Goal: Task Accomplishment & Management: Use online tool/utility

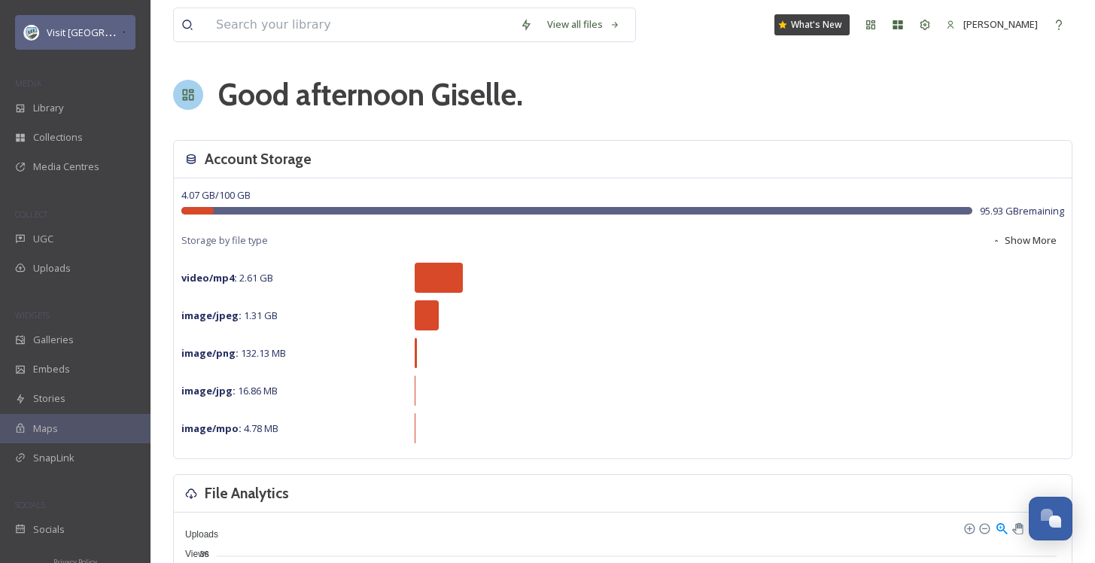
click at [98, 48] on div "Visit [GEOGRAPHIC_DATA] Parks" at bounding box center [75, 32] width 120 height 35
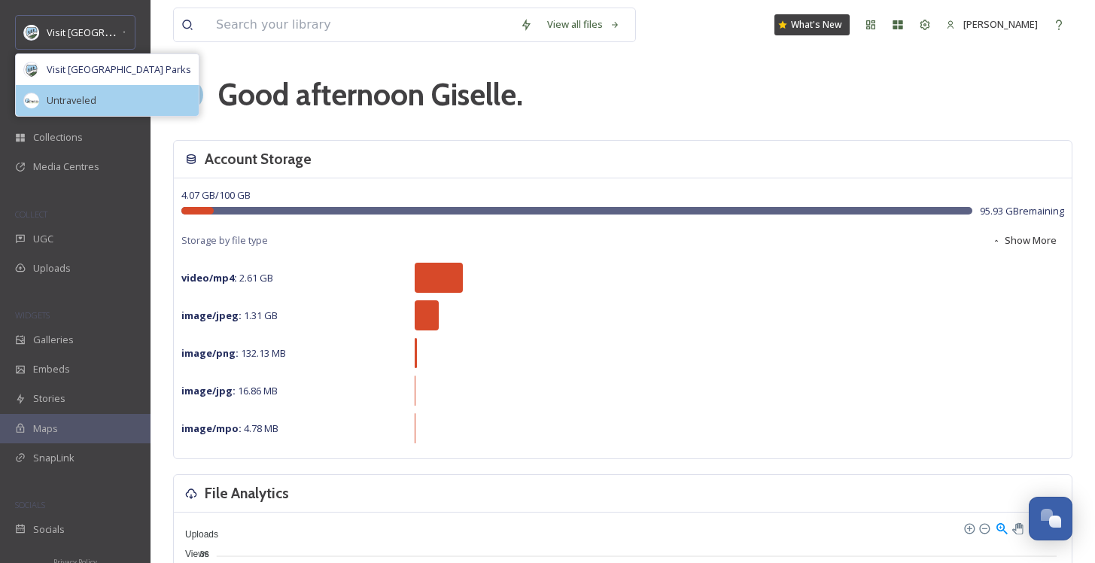
click at [88, 90] on div "Untraveled" at bounding box center [107, 100] width 183 height 31
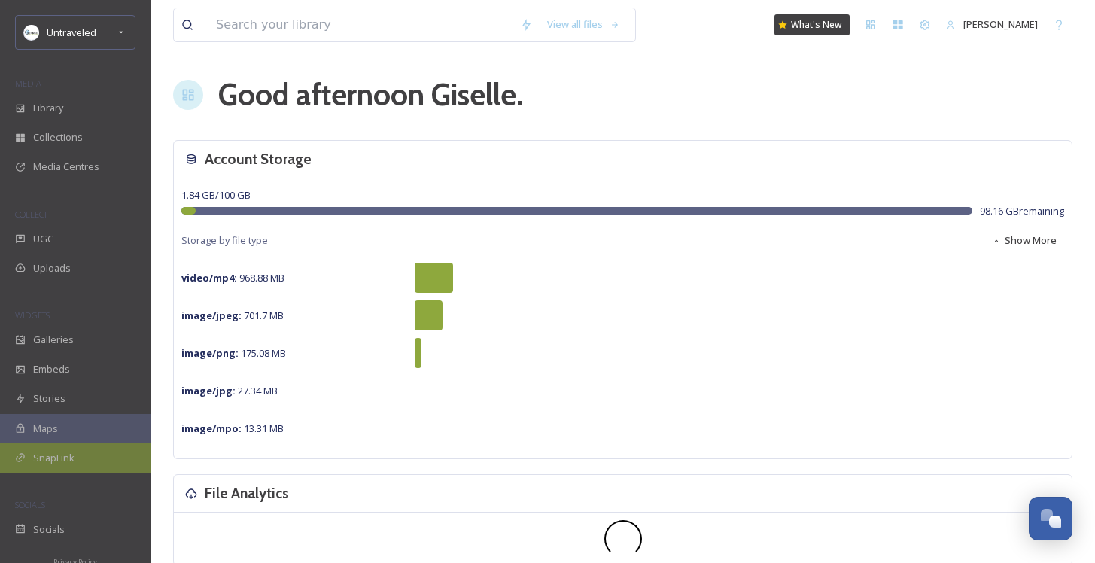
click at [84, 455] on div "SnapLink" at bounding box center [75, 457] width 150 height 29
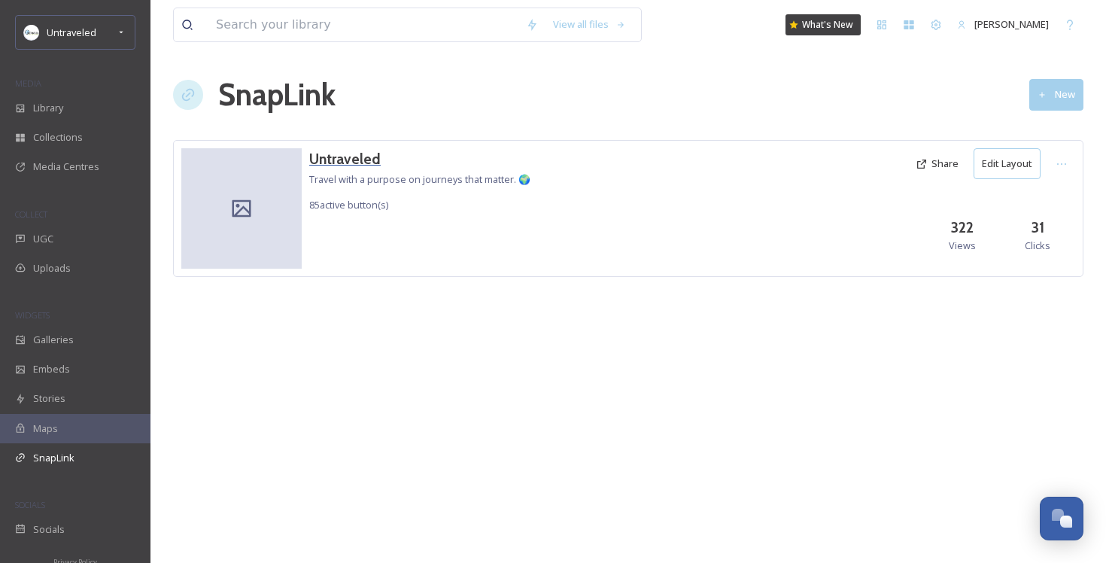
click at [345, 157] on h3 "Untraveled" at bounding box center [419, 159] width 221 height 22
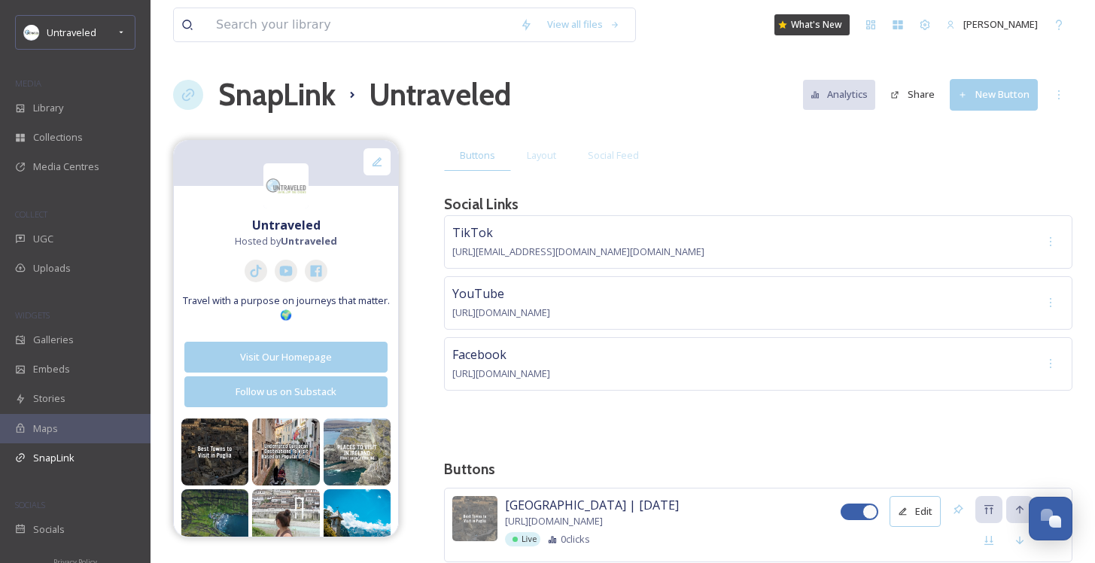
click at [1005, 101] on button "New Button" at bounding box center [993, 94] width 88 height 31
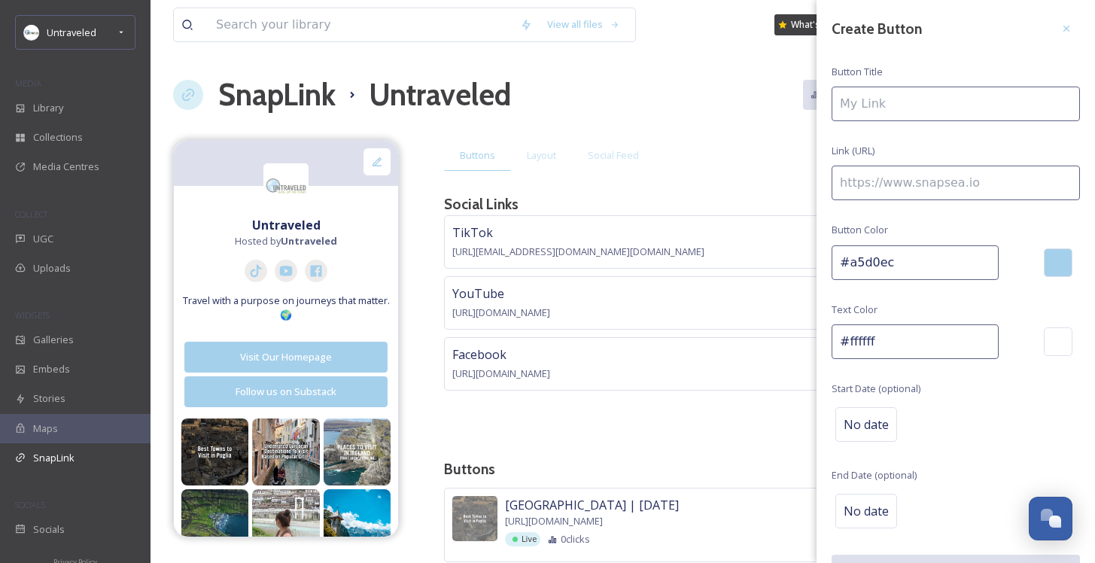
click at [962, 111] on input at bounding box center [955, 104] width 248 height 35
type input "Austria Tourism | September"
click at [969, 187] on input at bounding box center [955, 183] width 248 height 35
paste input "https://www.austria.info/en-us/recommendations/ski-austria-like-a-local/with-lu…"
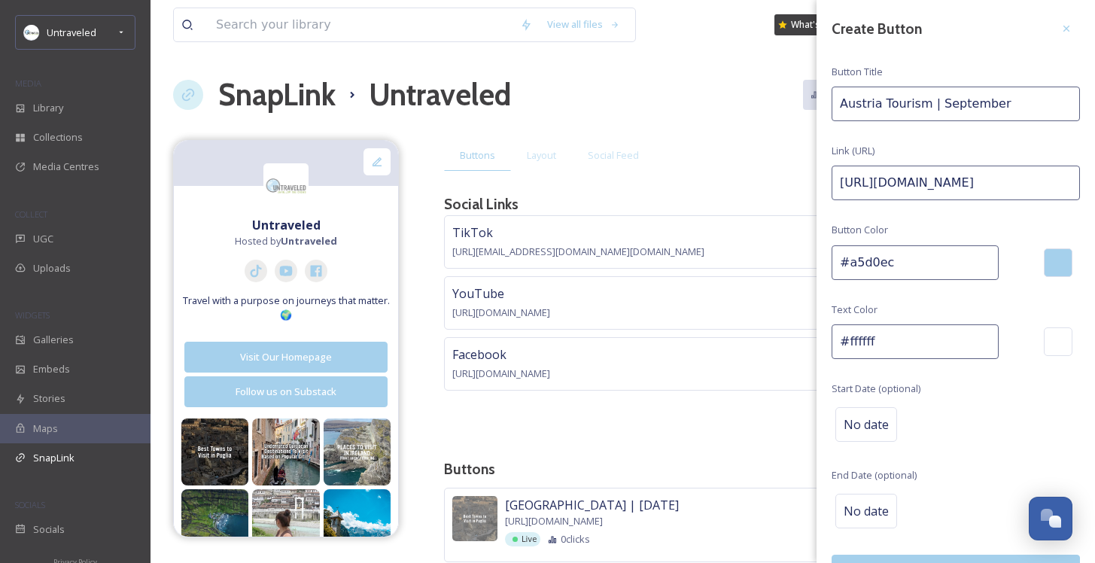
scroll to position [0, 1139]
type input "https://www.austria.info/en-us/recommendations/ski-austria-like-a-local/with-lu…"
click at [861, 424] on span "No date" at bounding box center [865, 424] width 45 height 18
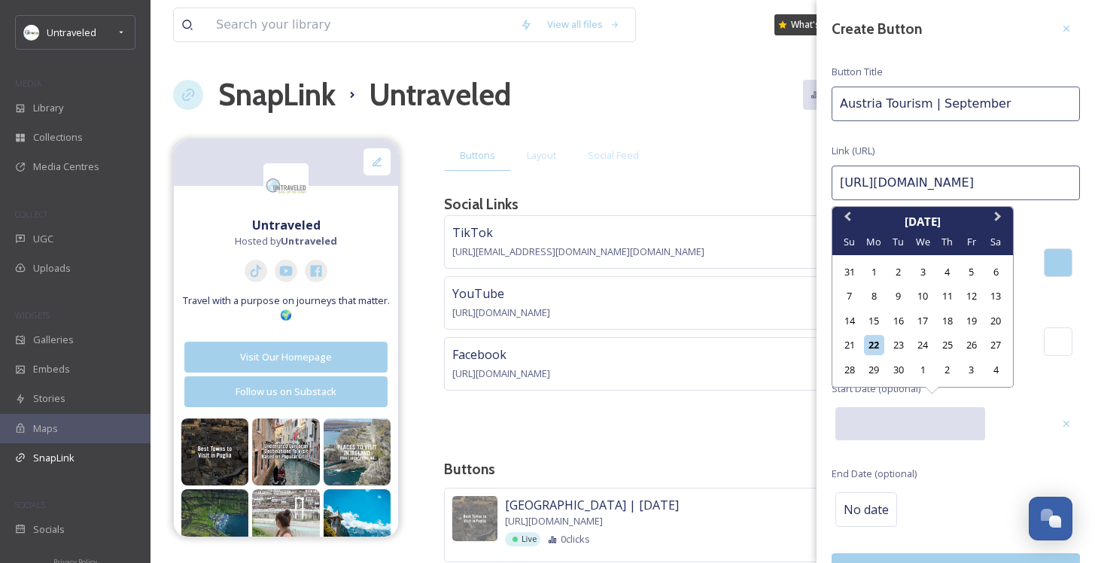
click at [861, 424] on input "text" at bounding box center [910, 423] width 150 height 33
drag, startPoint x: 896, startPoint y: 368, endPoint x: 906, endPoint y: 371, distance: 10.2
click at [897, 368] on div "30" at bounding box center [898, 370] width 20 height 20
type input "09/30/2025"
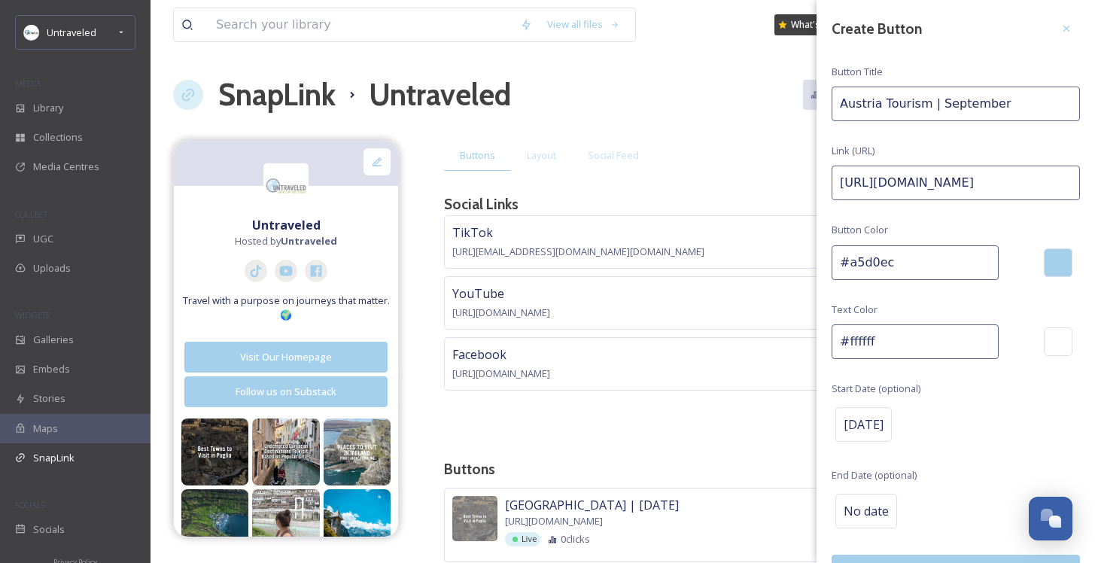
click at [961, 494] on div "No date" at bounding box center [955, 511] width 248 height 42
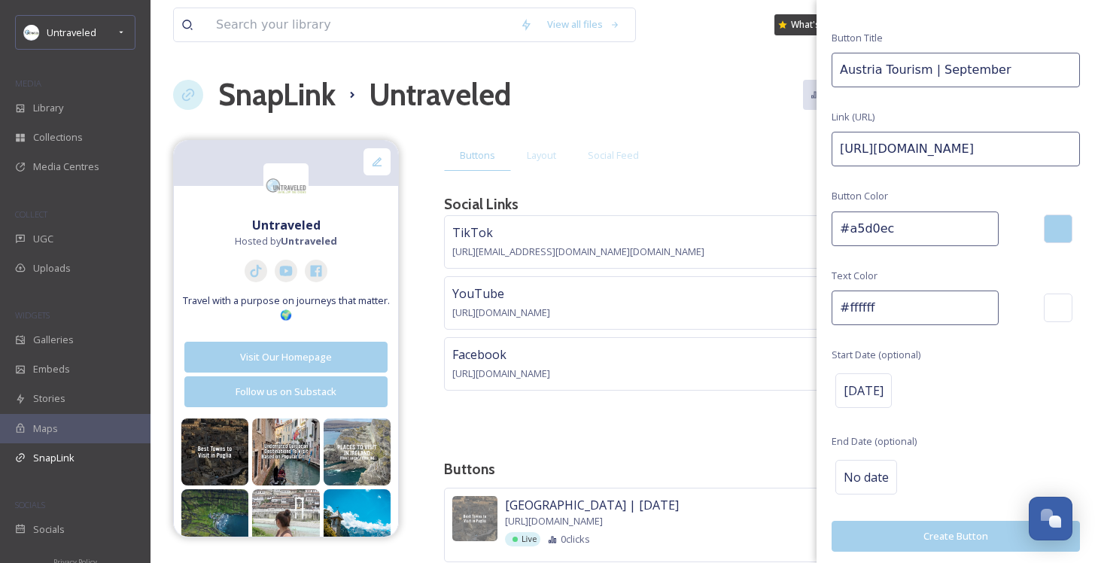
click at [952, 531] on button "Create Button" at bounding box center [955, 536] width 248 height 31
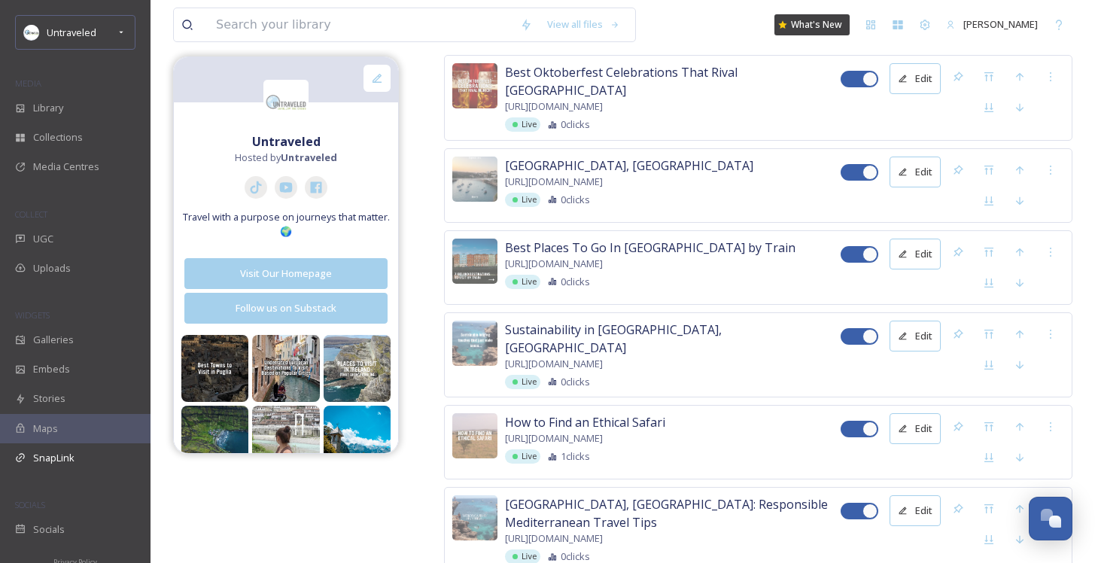
scroll to position [7200, 0]
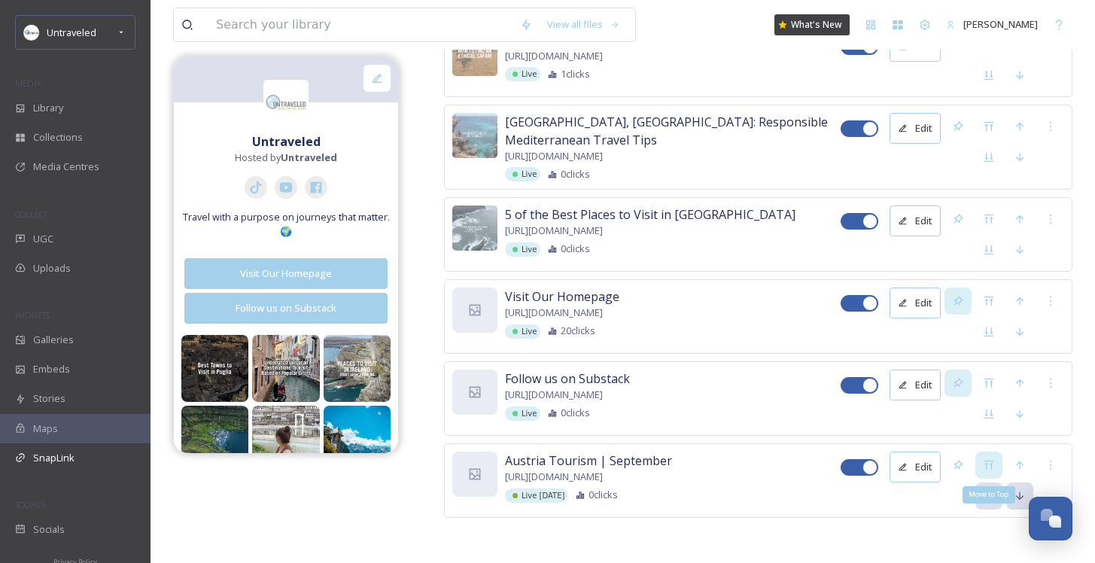
click at [983, 459] on icon at bounding box center [989, 465] width 12 height 12
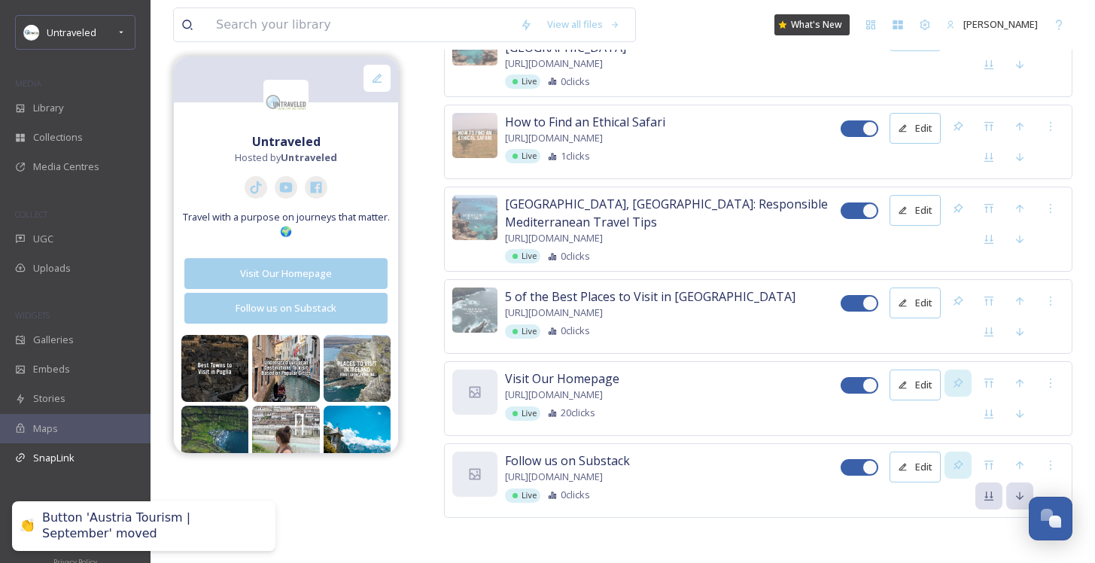
scroll to position [78, 0]
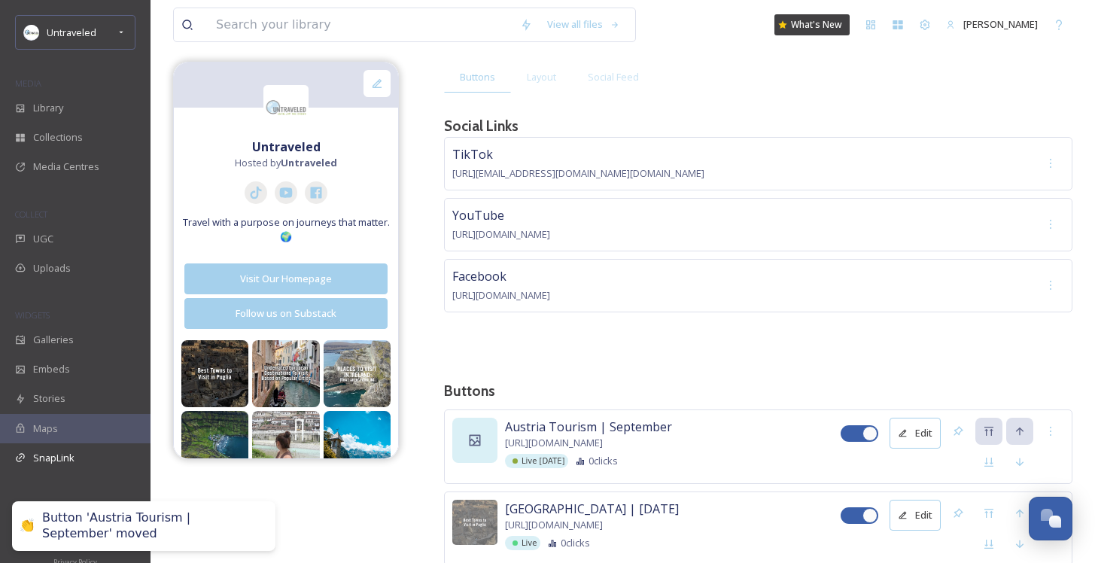
click at [488, 426] on div at bounding box center [474, 440] width 45 height 45
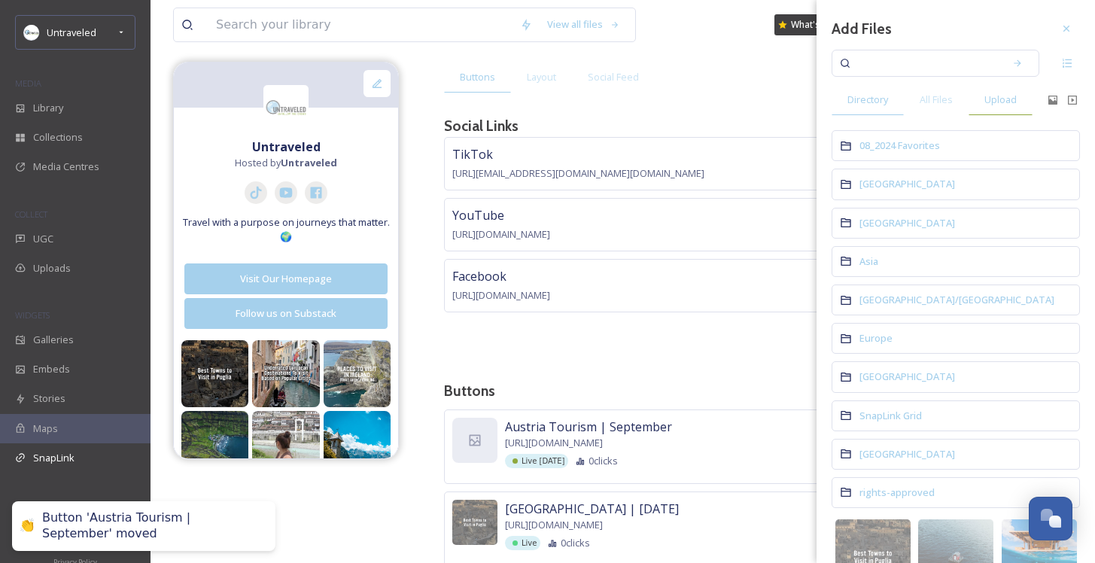
click at [990, 111] on div "Upload" at bounding box center [1000, 99] width 64 height 31
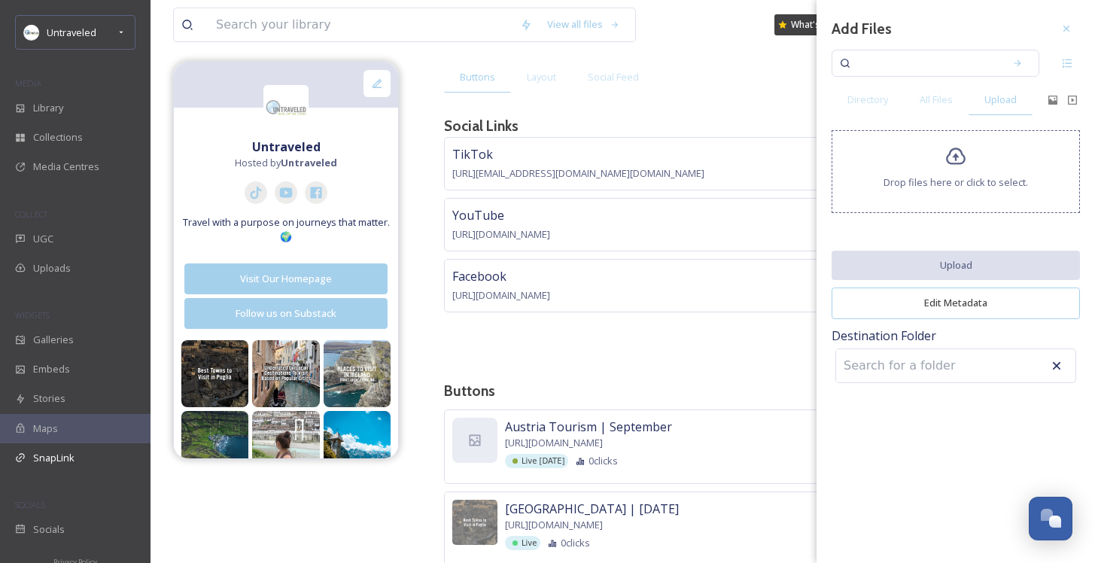
click at [964, 159] on icon at bounding box center [956, 156] width 20 height 17
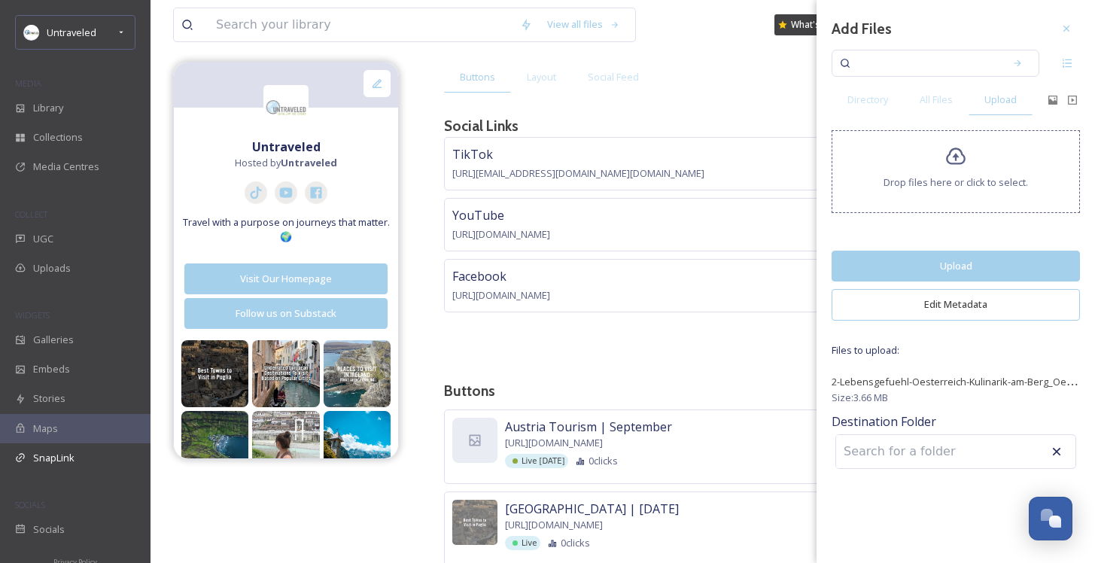
click at [937, 268] on button "Upload" at bounding box center [955, 266] width 248 height 31
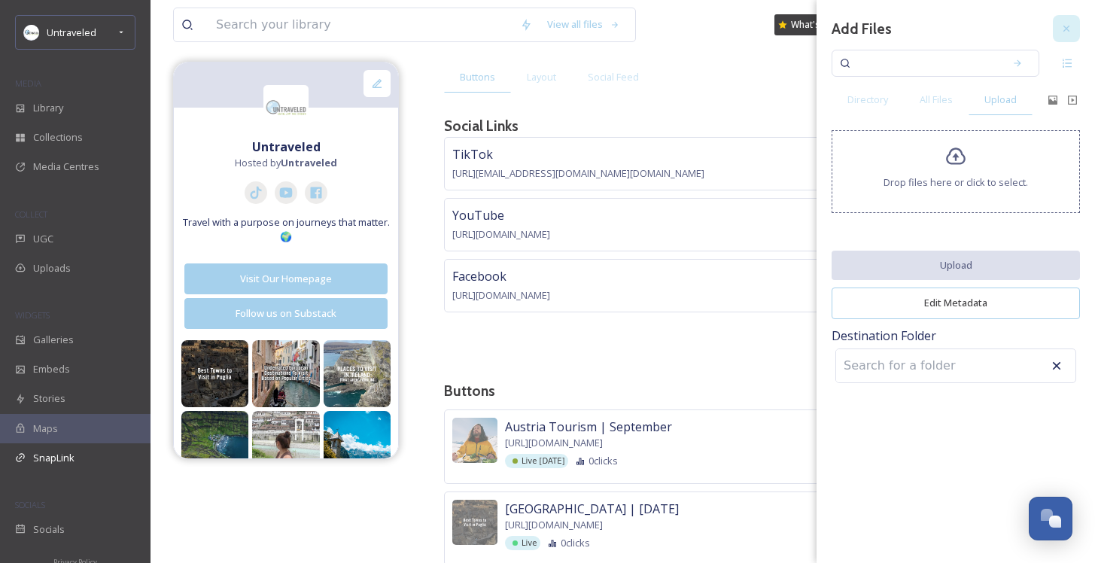
click at [1069, 35] on div at bounding box center [1066, 28] width 27 height 27
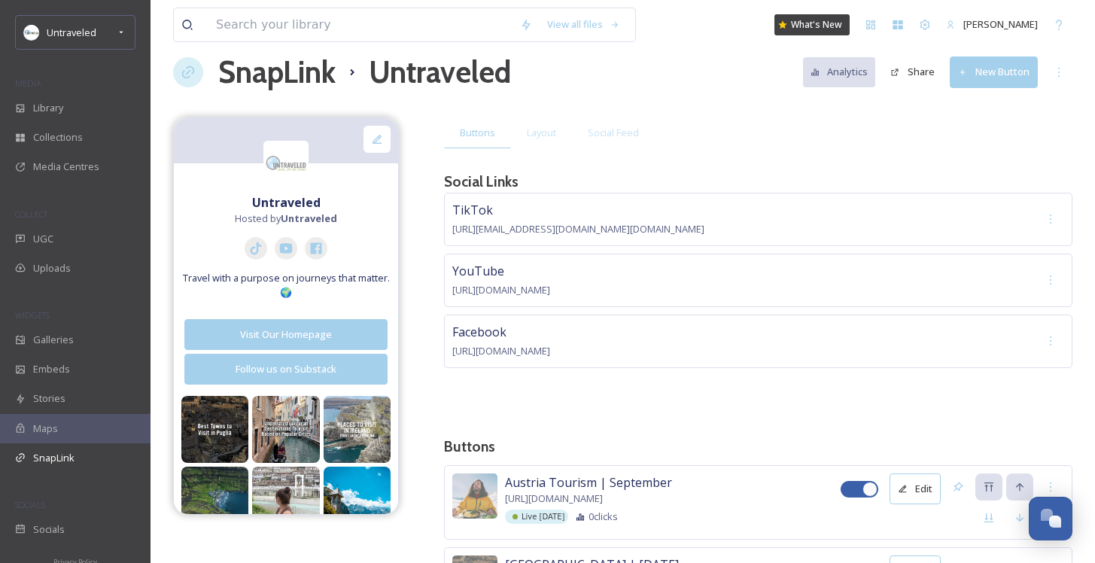
scroll to position [0, 0]
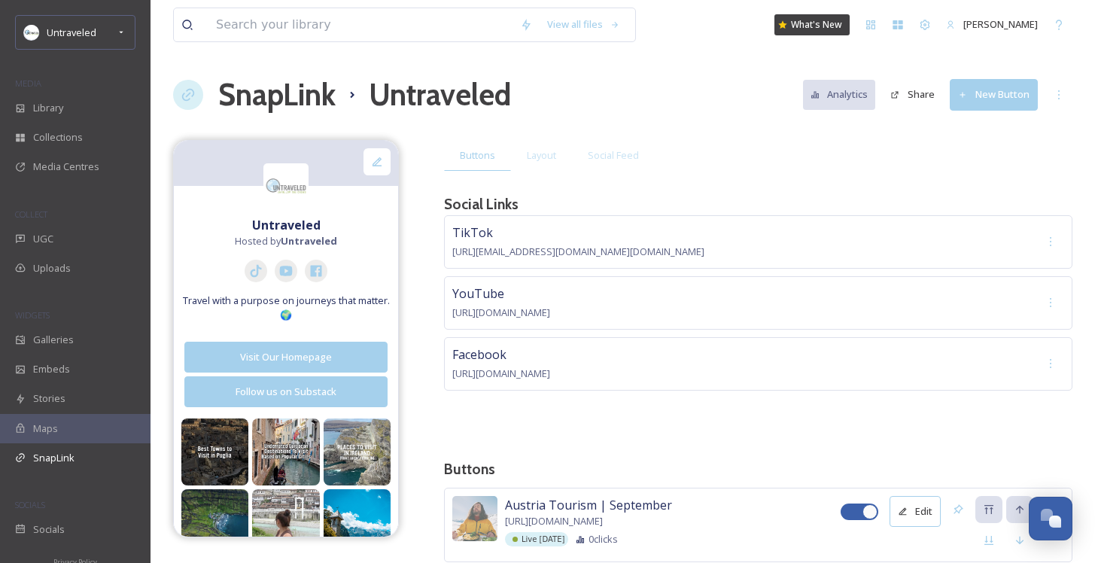
click at [991, 93] on button "New Button" at bounding box center [993, 94] width 88 height 31
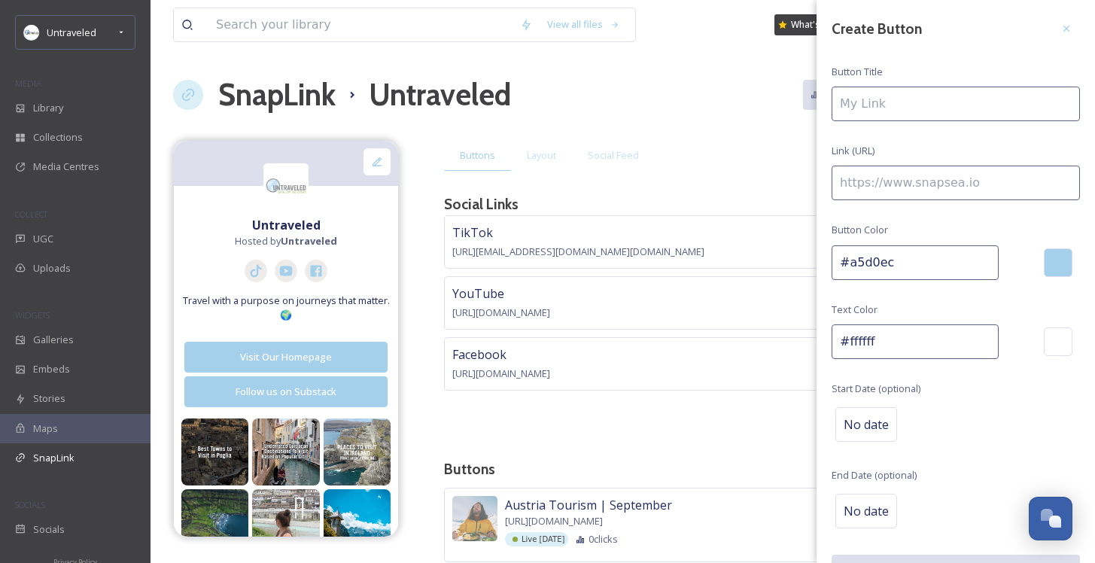
click at [929, 117] on input at bounding box center [955, 104] width 248 height 35
paste input "The Italian Alps Resort That Sets Ski Trip Standards"
type input "The Italian Alps Resort That Sets Ski Trip Standards"
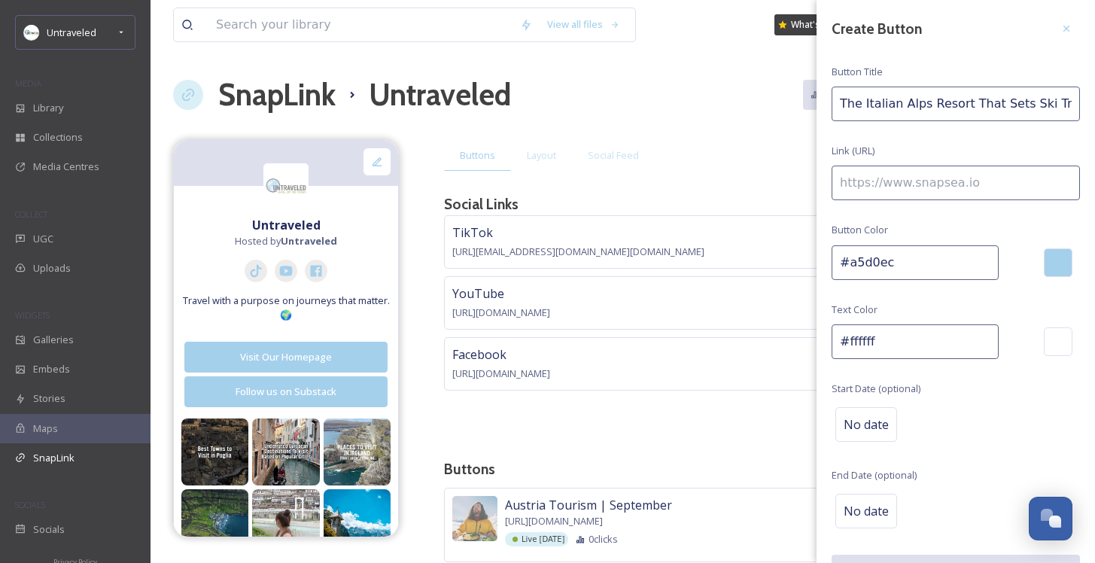
click at [925, 178] on input at bounding box center [955, 183] width 248 height 35
paste input "https://untraveled.com/skiing-in-italy-dolomites/"
type input "https://untraveled.com/skiing-in-italy-dolomites/"
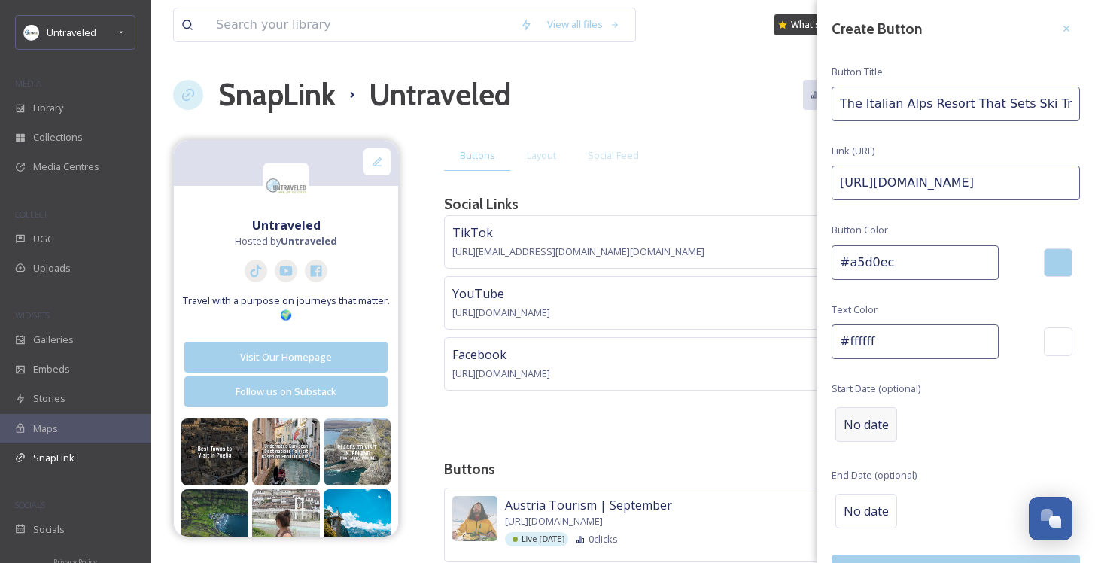
click at [891, 410] on div "No date" at bounding box center [866, 424] width 62 height 35
click at [873, 421] on input "text" at bounding box center [910, 423] width 150 height 33
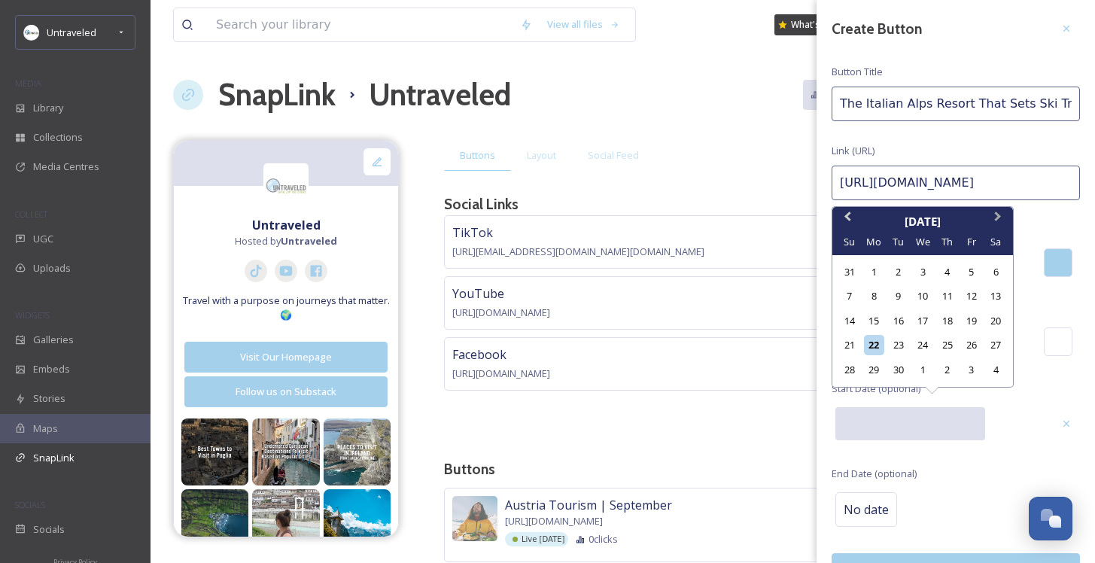
click at [995, 221] on button "Next Month" at bounding box center [999, 220] width 24 height 24
click at [952, 325] on div "16" at bounding box center [947, 321] width 20 height 20
type input "10/16/2025"
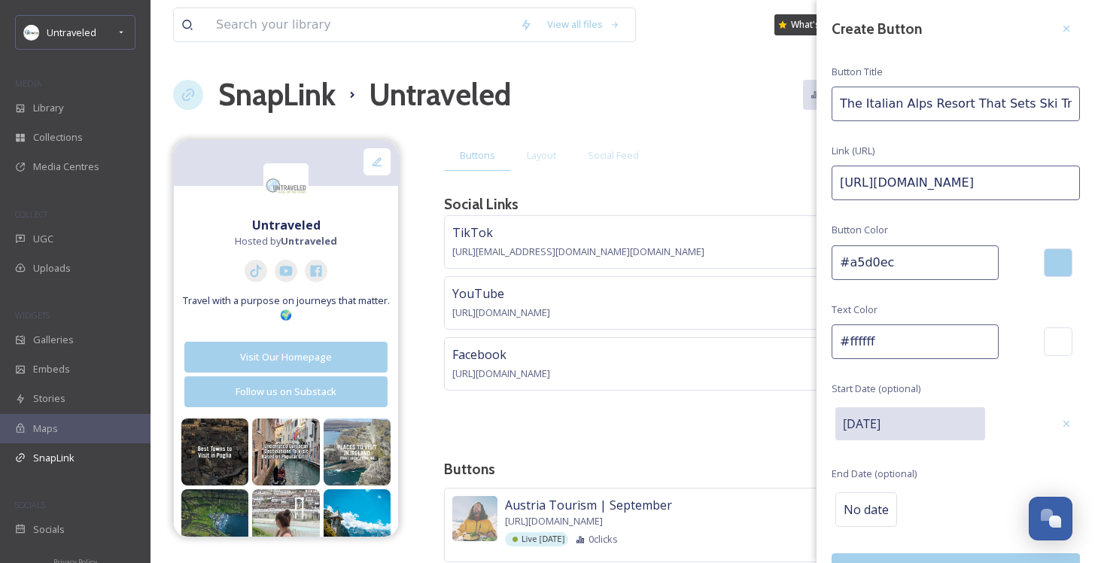
click at [1007, 405] on div "Selected date: Thursday, October 16th, 2025 10/16/2025" at bounding box center [939, 423] width 217 height 41
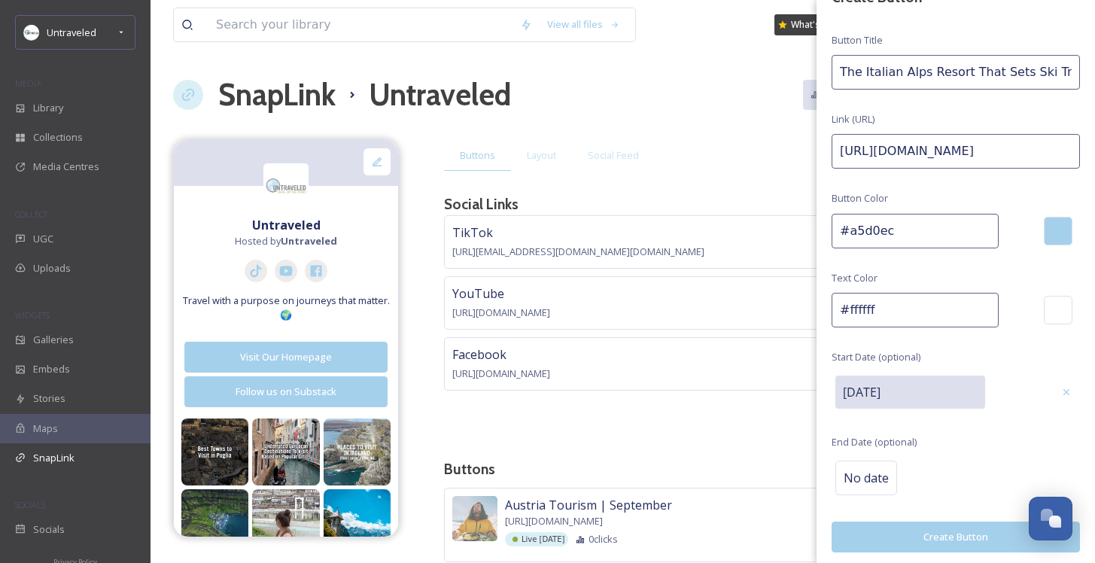
scroll to position [32, 0]
click at [971, 537] on button "Create Button" at bounding box center [955, 536] width 248 height 31
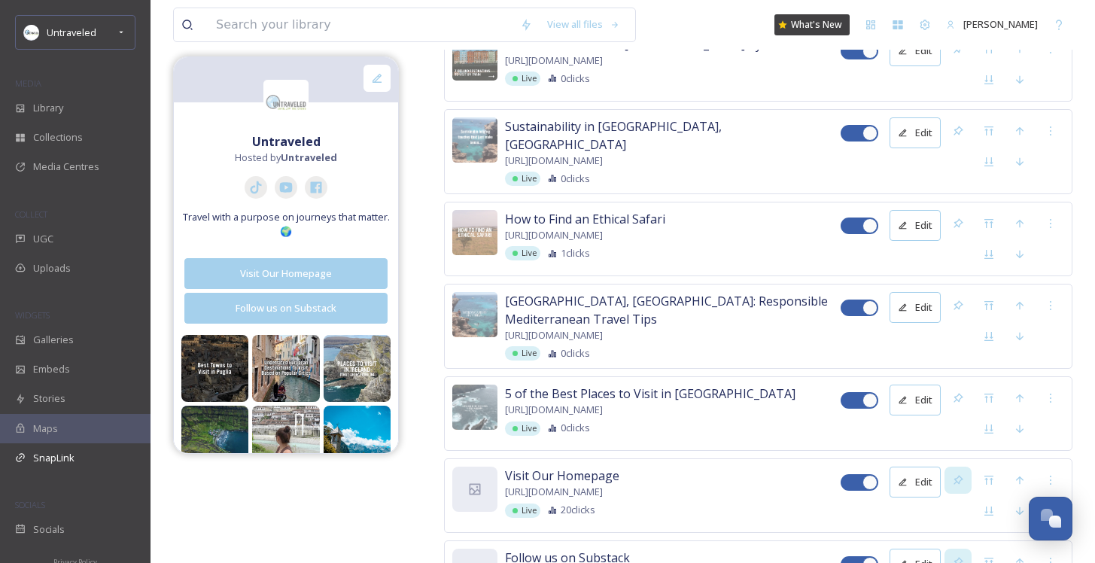
scroll to position [7282, 0]
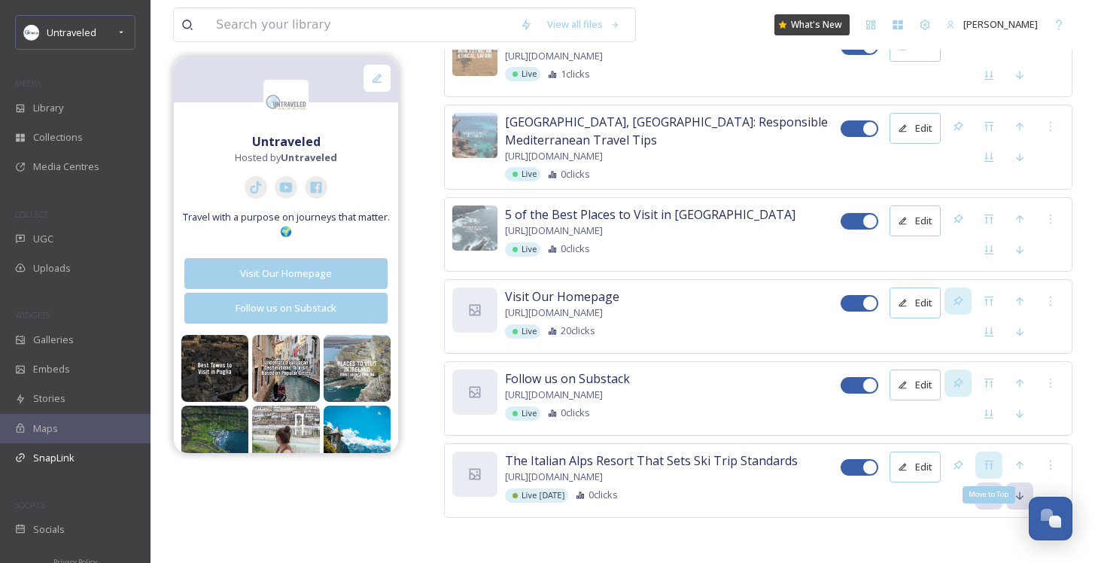
click at [1001, 462] on div "Move to Top" at bounding box center [988, 464] width 27 height 27
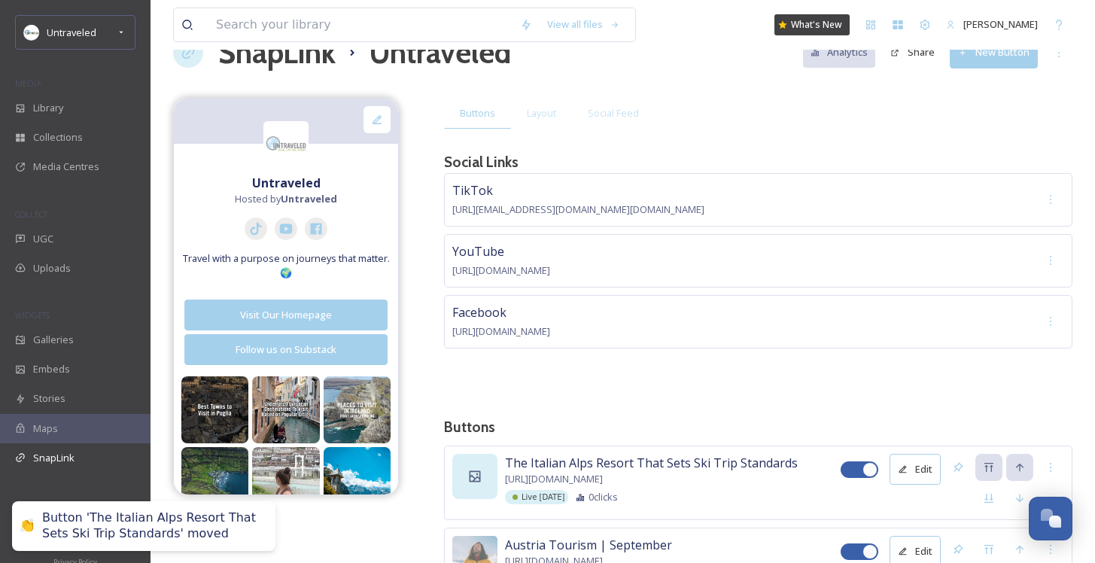
click at [481, 479] on icon at bounding box center [474, 476] width 15 height 15
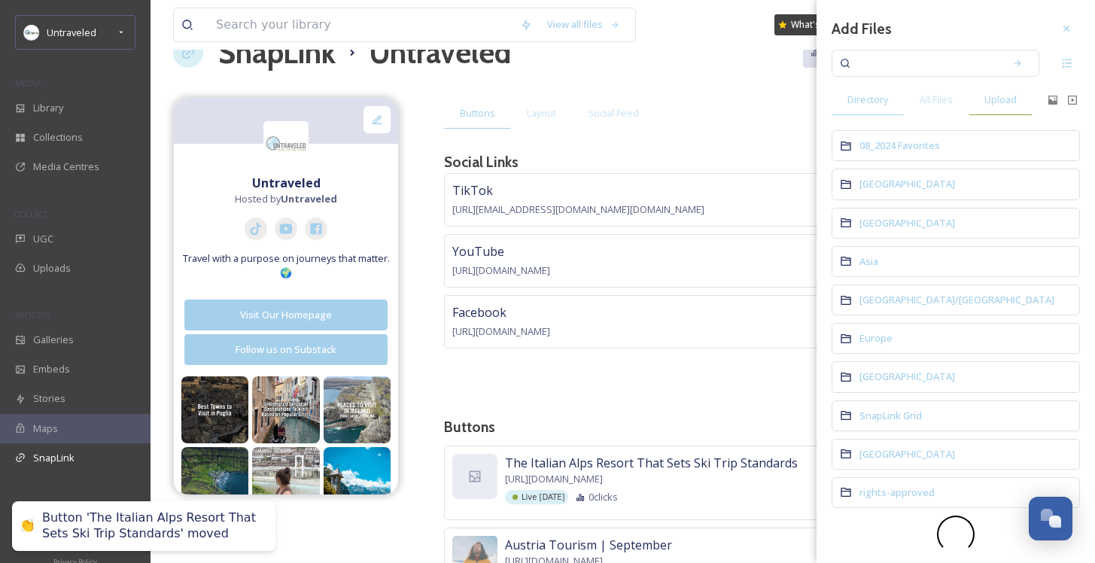
click at [998, 102] on span "Upload" at bounding box center [1000, 100] width 32 height 14
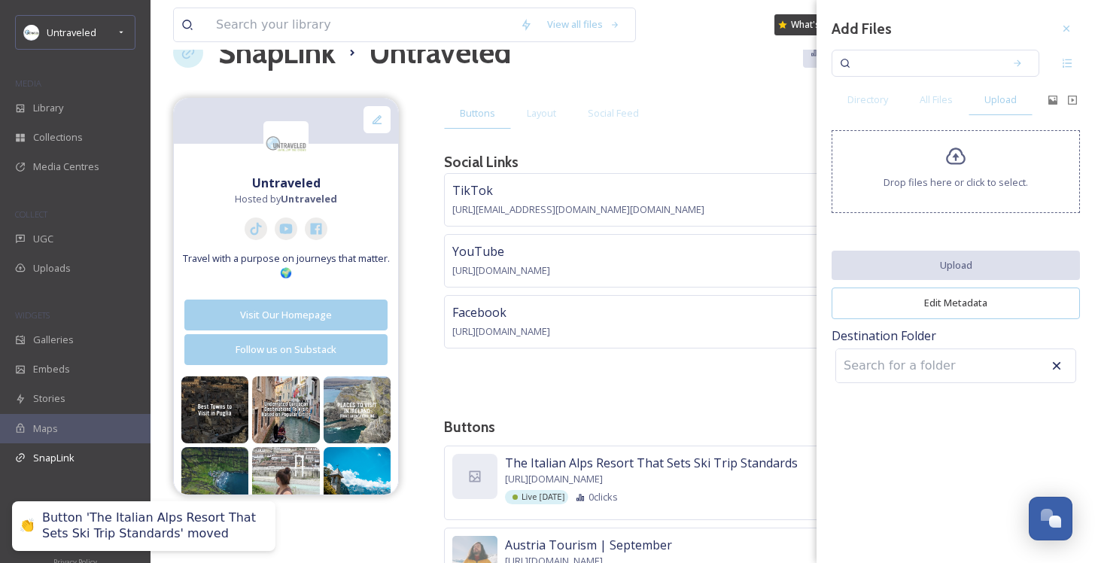
click at [949, 153] on icon at bounding box center [956, 156] width 20 height 17
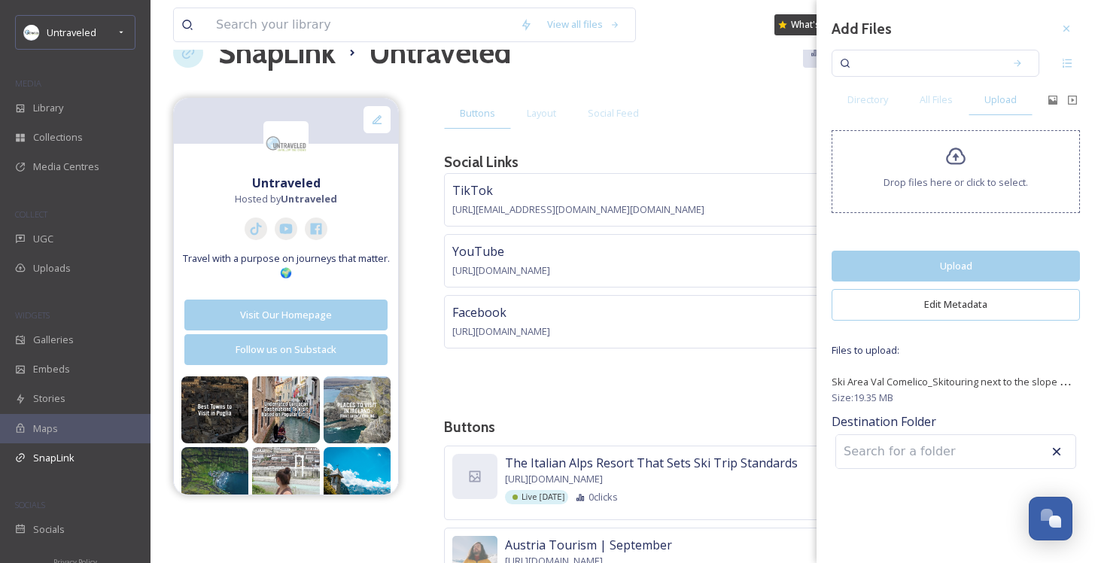
click at [946, 266] on button "Upload" at bounding box center [955, 266] width 248 height 31
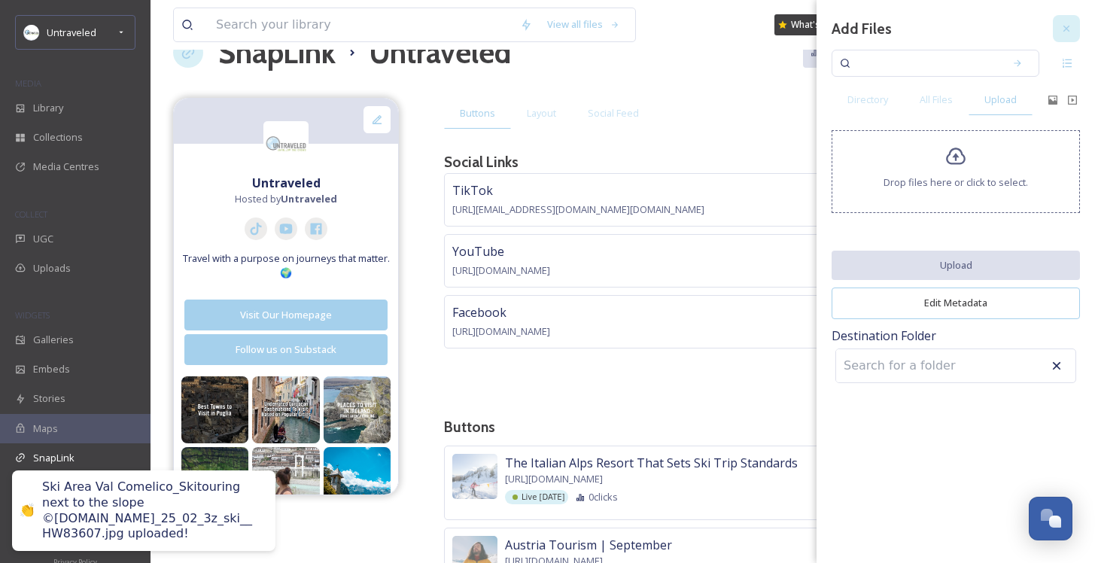
click at [1069, 32] on icon at bounding box center [1066, 29] width 12 height 12
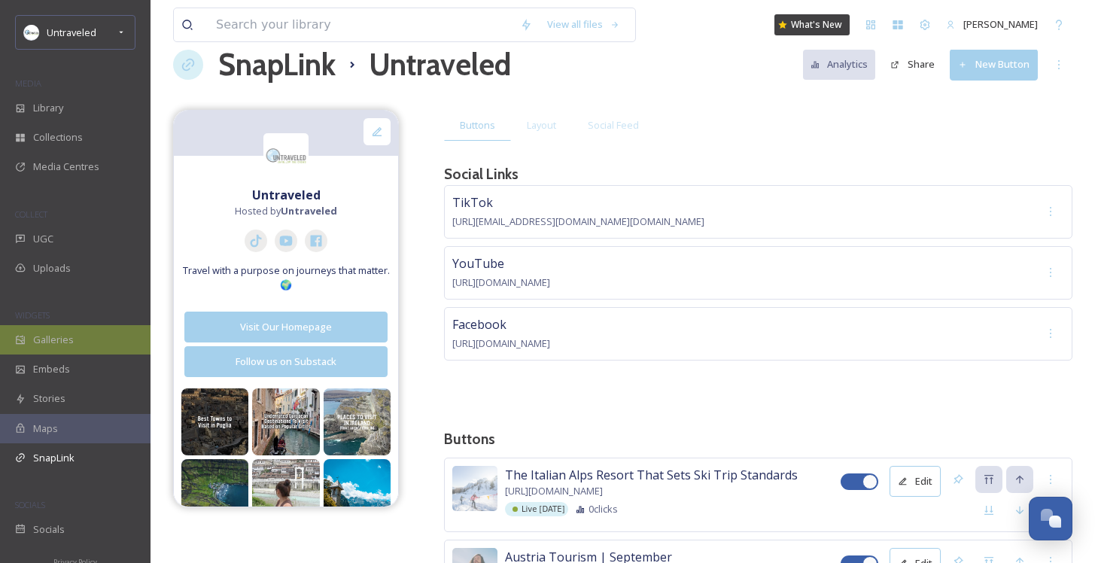
scroll to position [0, 0]
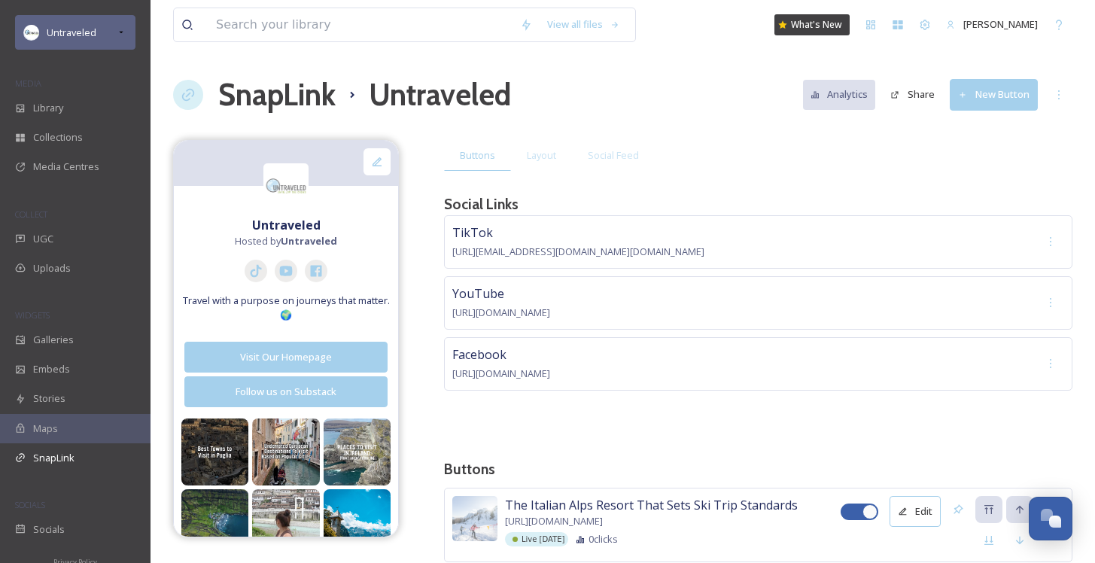
click at [78, 37] on span "Untraveled" at bounding box center [72, 33] width 50 height 14
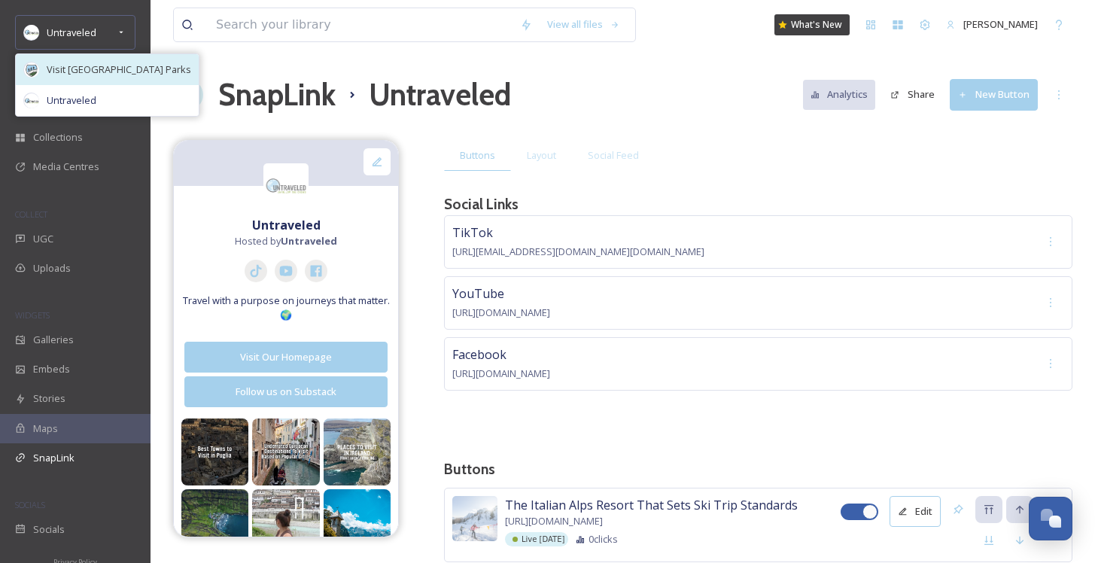
click at [86, 77] on div "Visit [GEOGRAPHIC_DATA] Parks" at bounding box center [107, 69] width 183 height 31
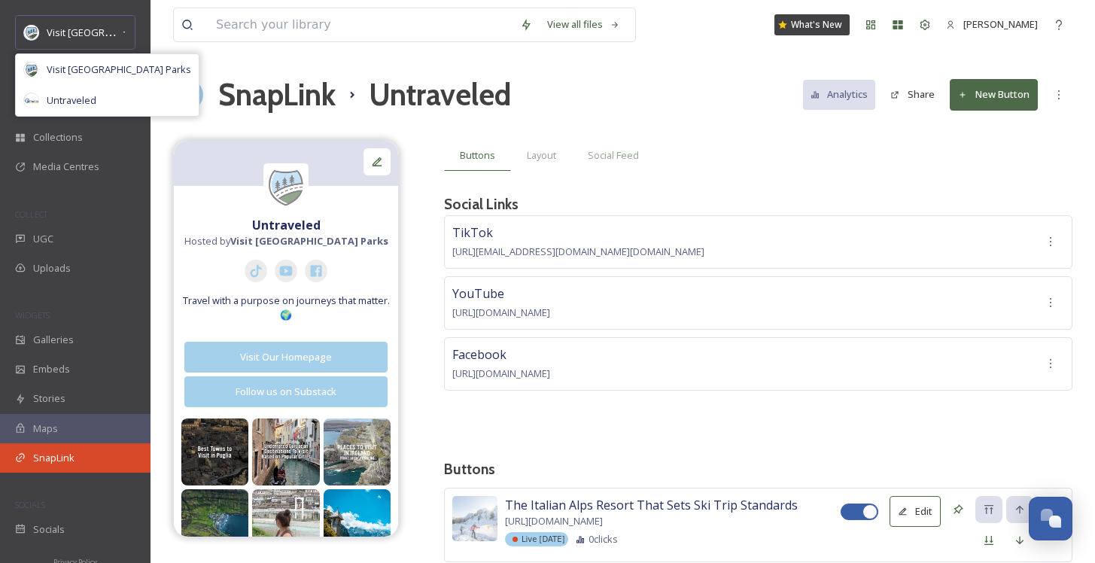
click at [48, 452] on span "SnapLink" at bounding box center [53, 458] width 41 height 14
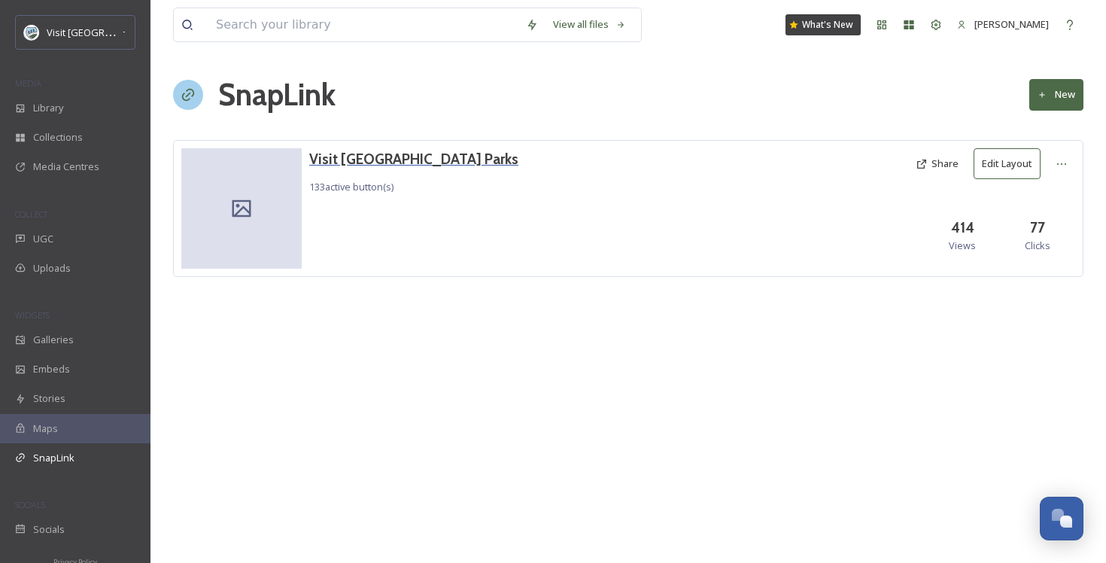
click at [379, 159] on h3 "Visit [GEOGRAPHIC_DATA] Parks" at bounding box center [413, 159] width 209 height 22
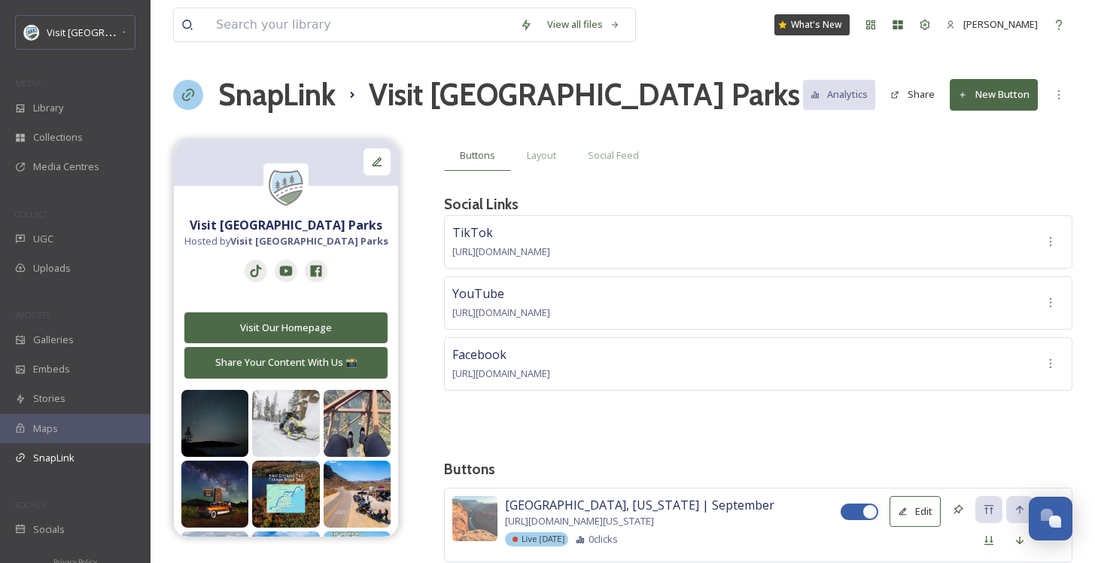
click at [1016, 96] on button "New Button" at bounding box center [993, 94] width 88 height 31
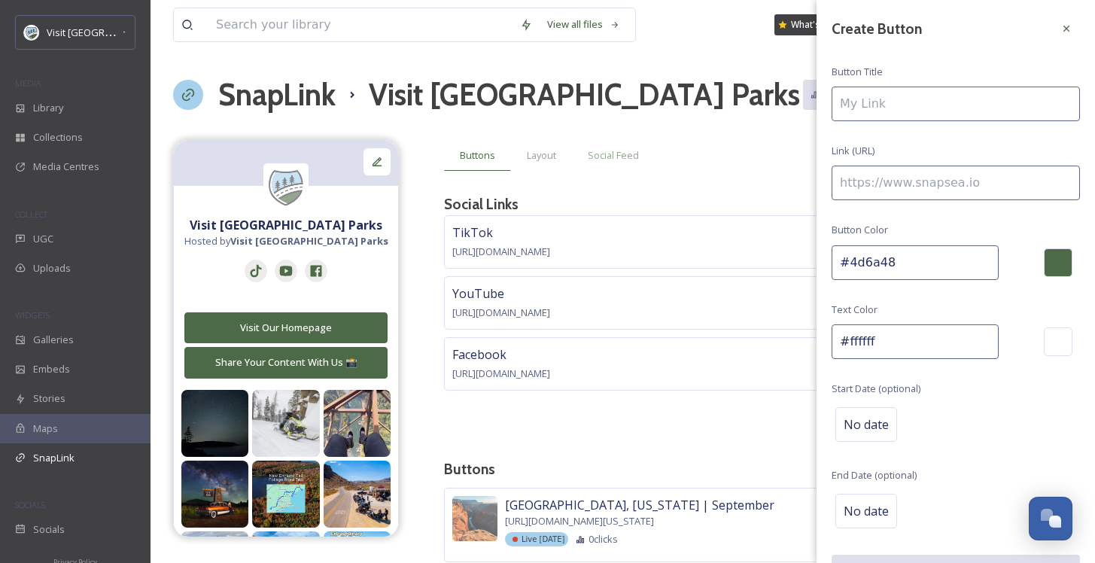
click at [1007, 104] on input at bounding box center [955, 104] width 248 height 35
type input "Fall Colors in Colorado | Sept"
click at [945, 181] on input at bounding box center [955, 183] width 248 height 35
paste input "https://visitusaparks.com/fall-colors-in-colorado/"
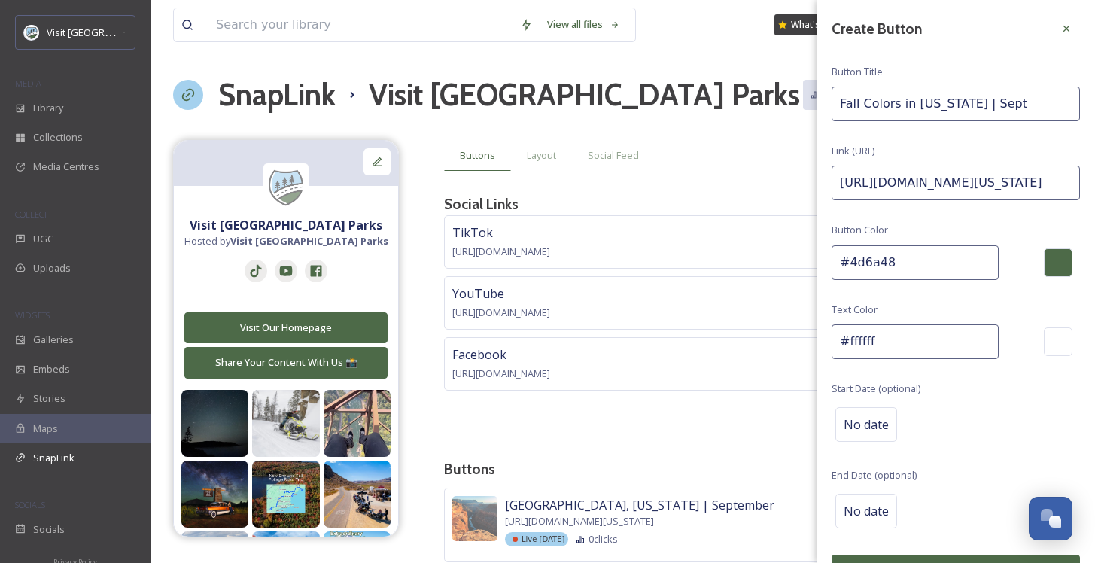
type input "https://visitusaparks.com/fall-colors-in-colorado/"
click at [860, 432] on div "No date" at bounding box center [866, 424] width 62 height 35
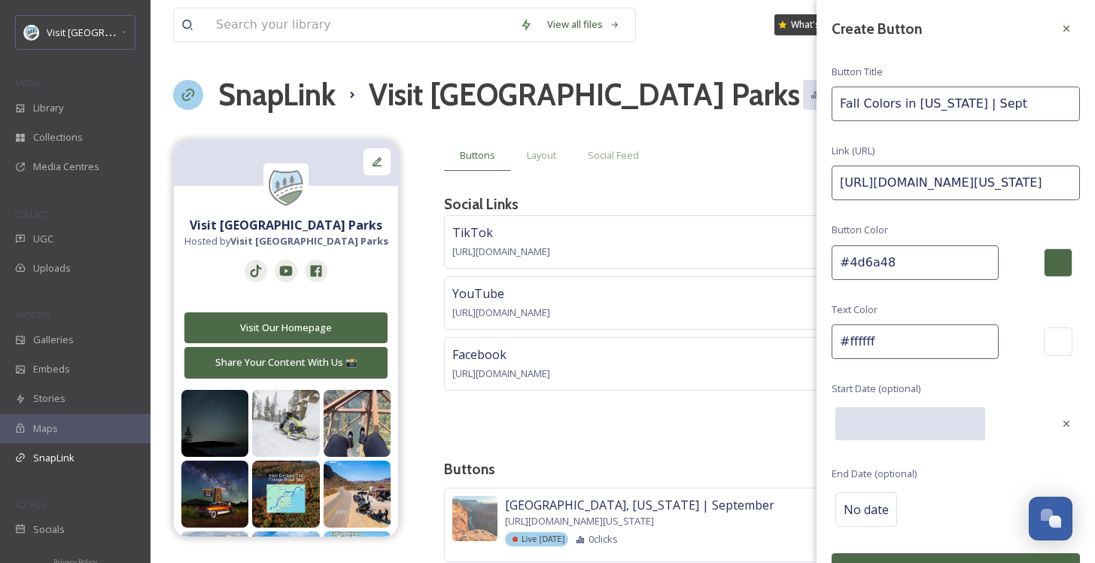
drag, startPoint x: 860, startPoint y: 425, endPoint x: 859, endPoint y: 439, distance: 14.3
click at [862, 441] on div "Create Button Button Title Fall Colors in Colorado | Sept Link (URL) https://vi…" at bounding box center [955, 299] width 278 height 599
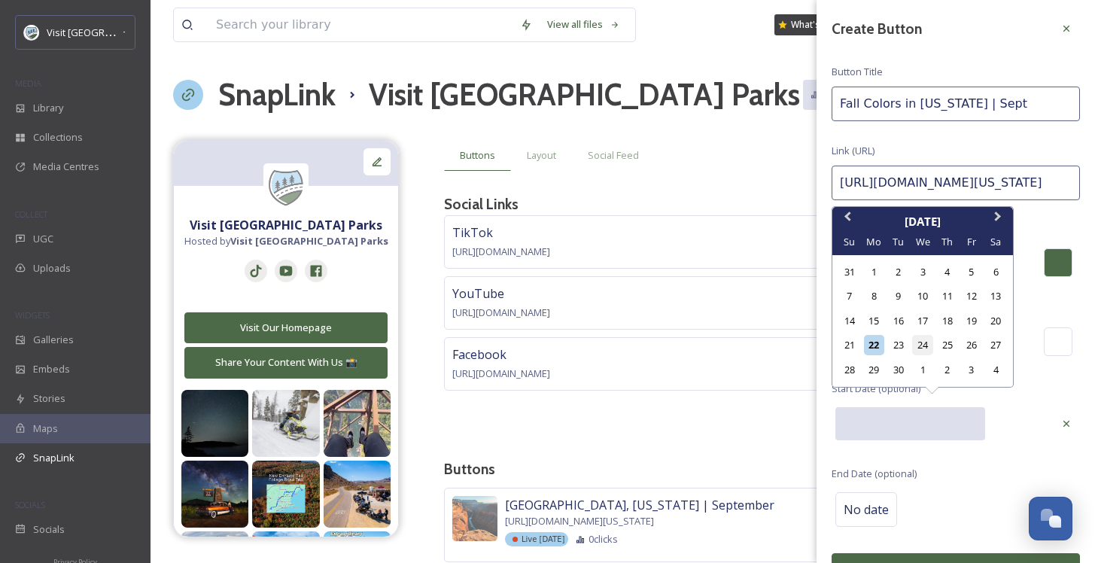
click at [915, 343] on div "24" at bounding box center [922, 345] width 20 height 20
type input "09/24/2025"
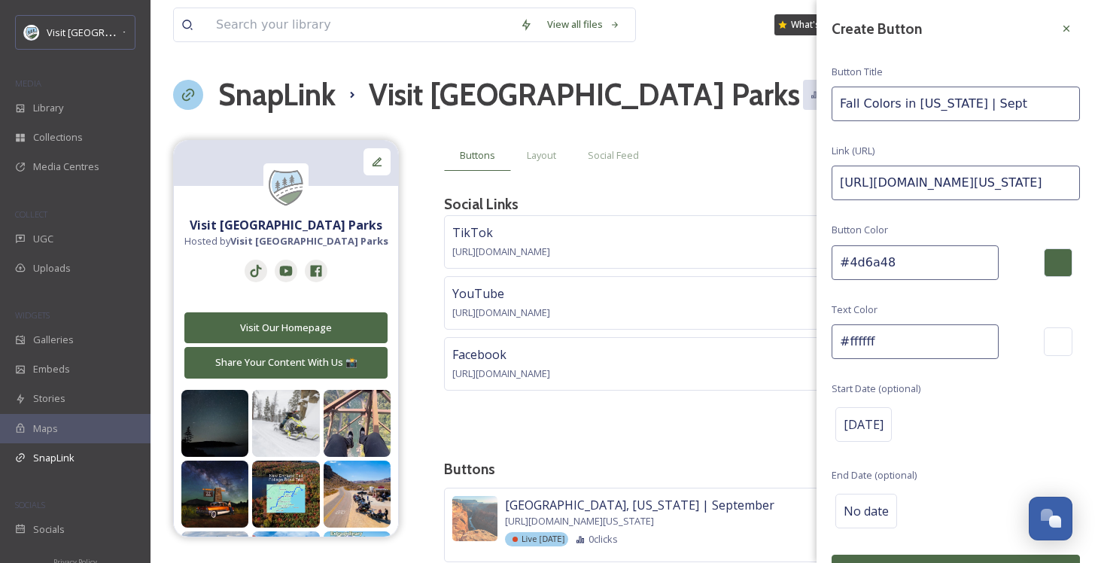
click at [952, 525] on div "No date" at bounding box center [955, 511] width 248 height 42
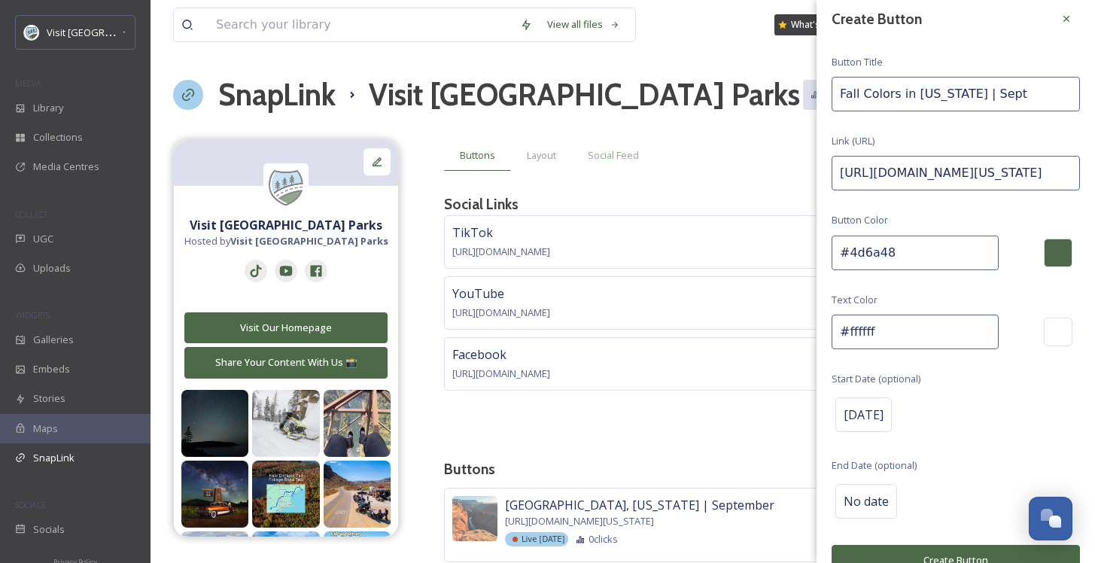
scroll to position [25, 0]
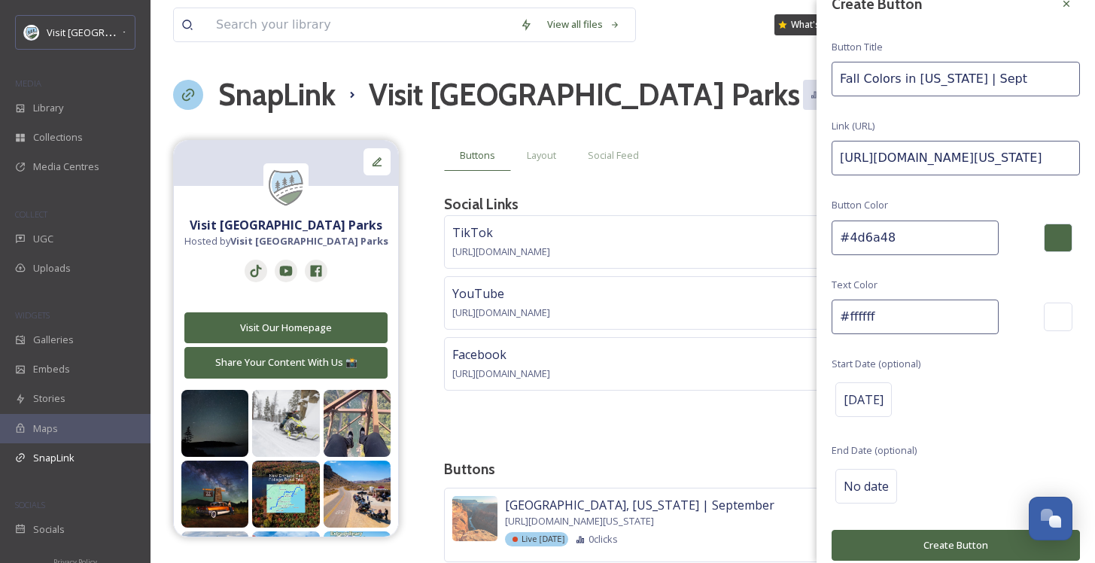
click at [952, 540] on button "Create Button" at bounding box center [955, 545] width 248 height 31
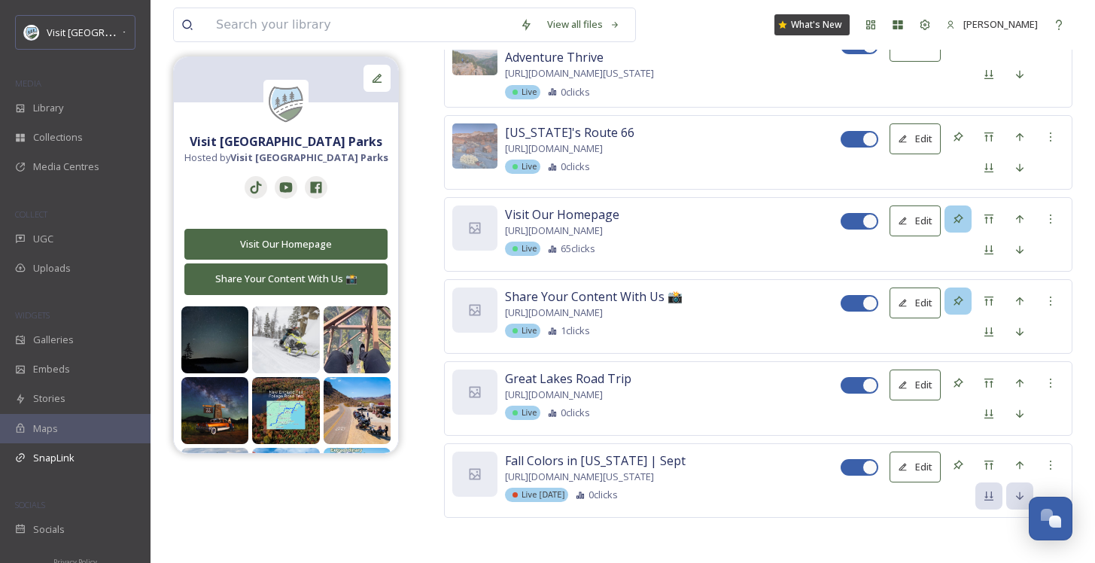
scroll to position [11247, 0]
click at [984, 469] on icon at bounding box center [989, 465] width 12 height 12
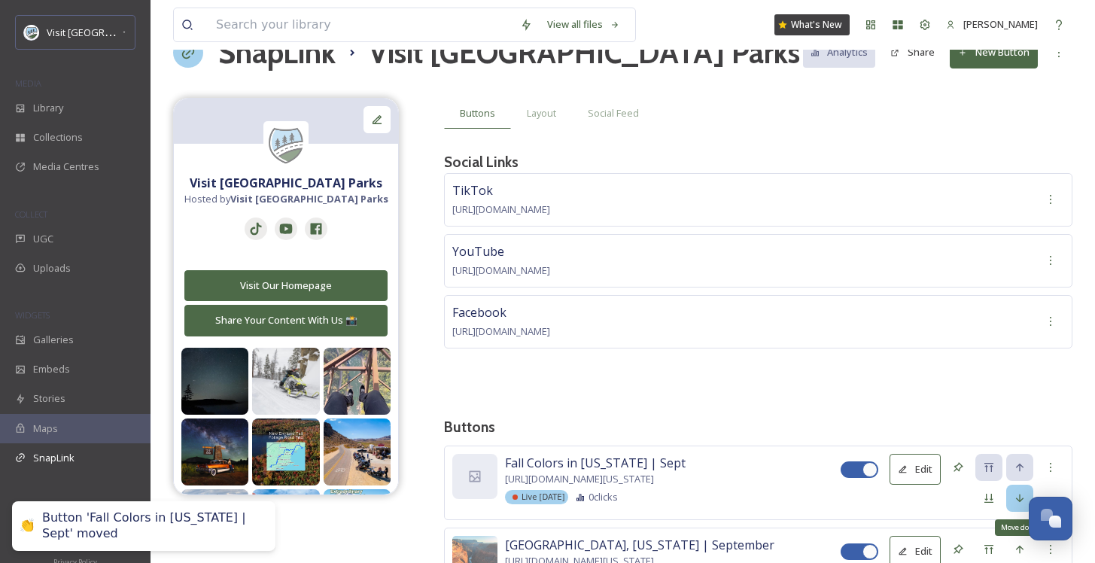
click at [1026, 491] on div "Move down" at bounding box center [1019, 498] width 27 height 27
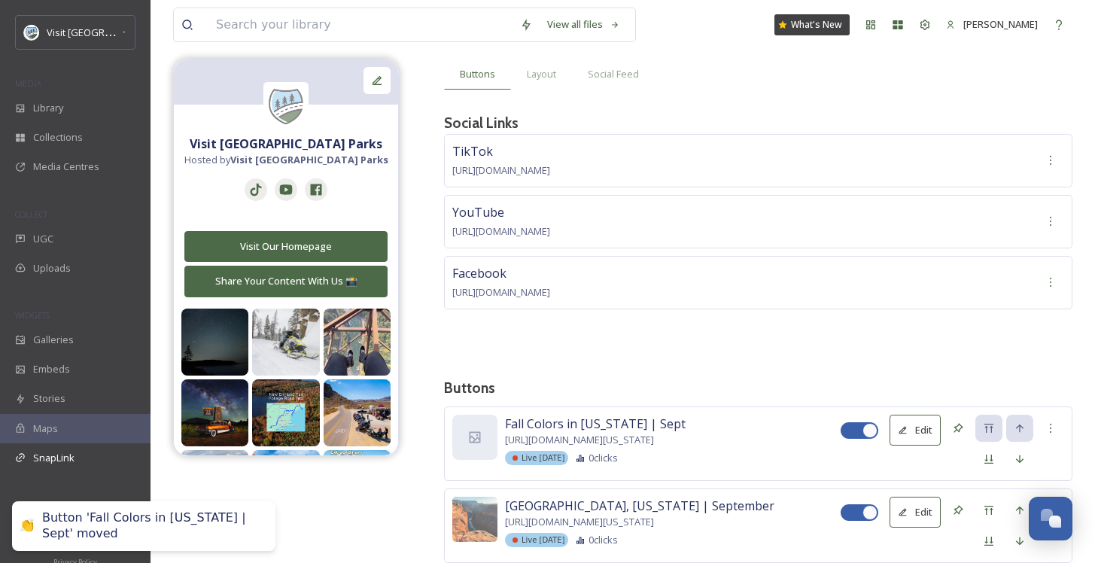
scroll to position [262, 0]
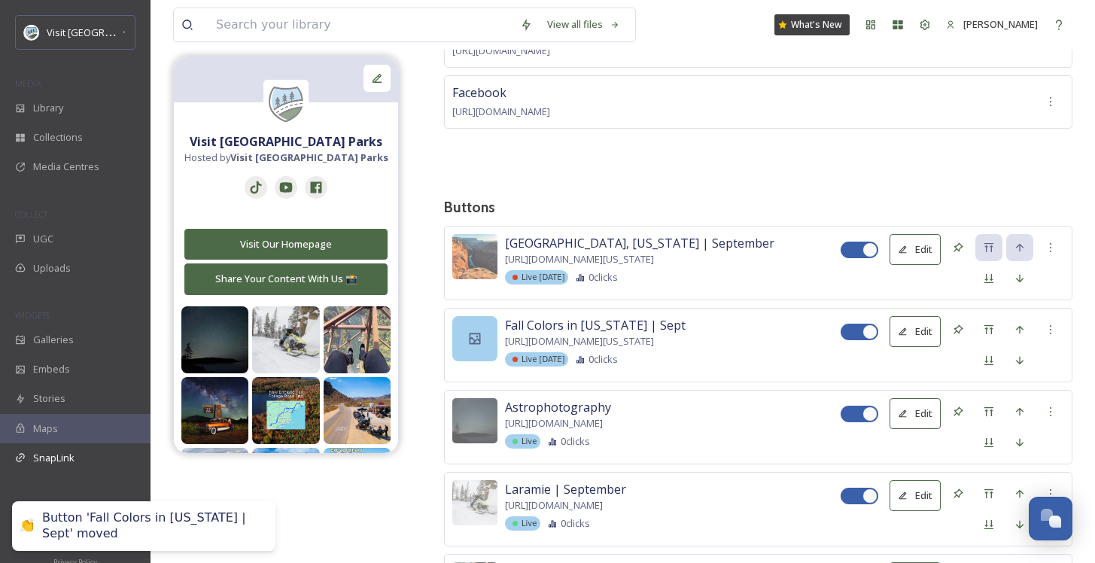
click at [478, 339] on icon at bounding box center [474, 338] width 15 height 15
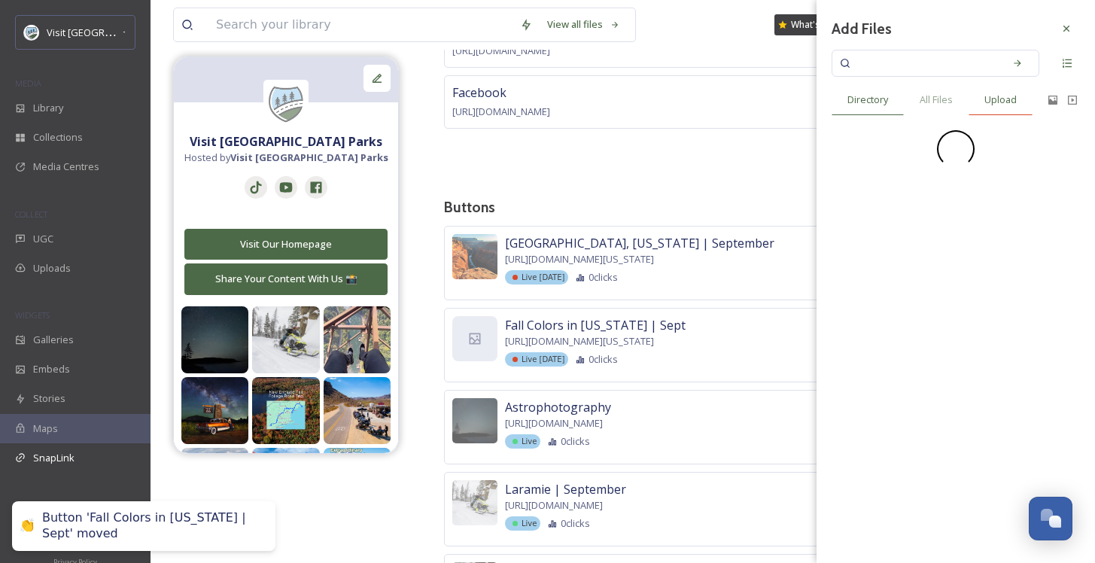
click at [993, 102] on span "Upload" at bounding box center [1000, 100] width 32 height 14
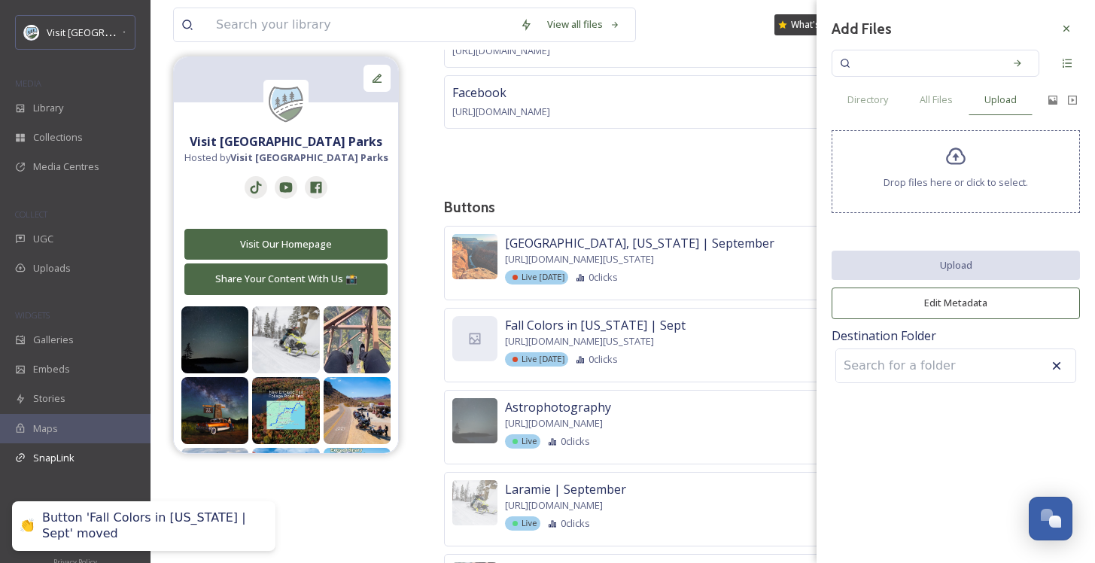
click at [952, 174] on div "Drop files here or click to select." at bounding box center [955, 171] width 248 height 83
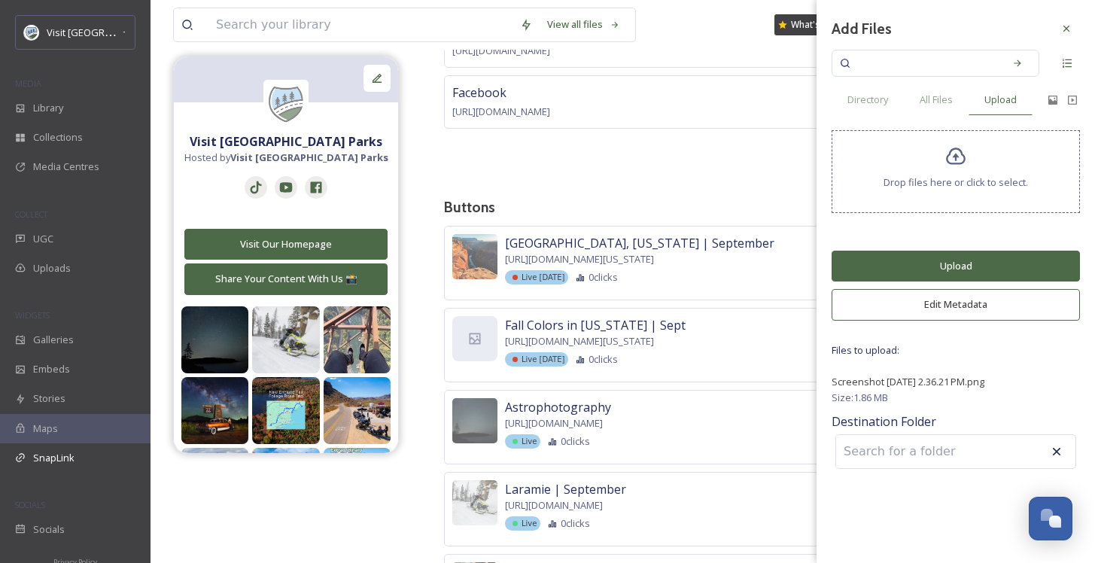
click at [962, 267] on button "Upload" at bounding box center [955, 266] width 248 height 31
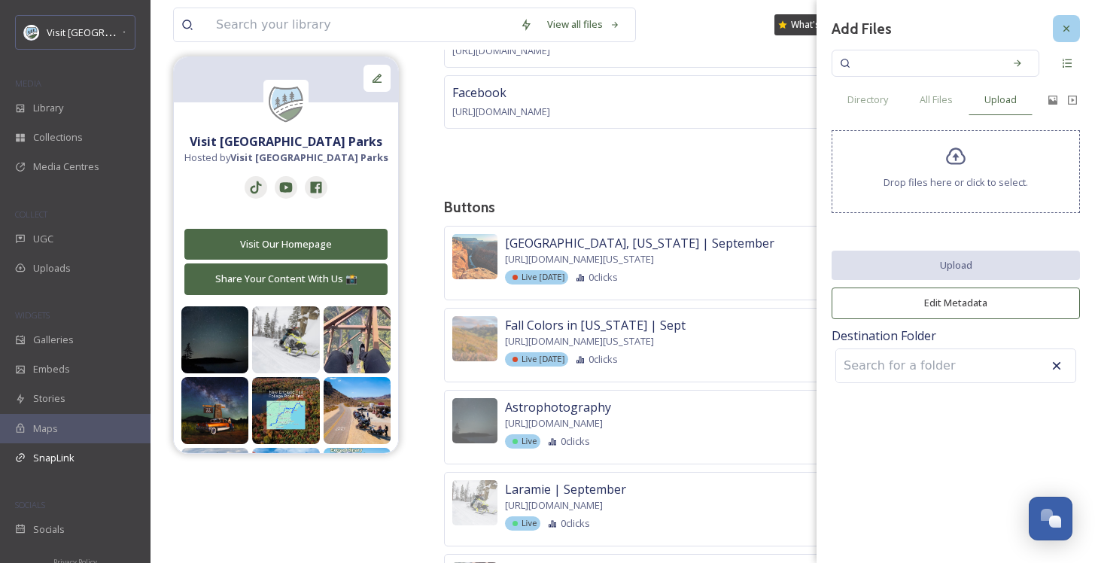
click at [1075, 26] on div at bounding box center [1066, 28] width 27 height 27
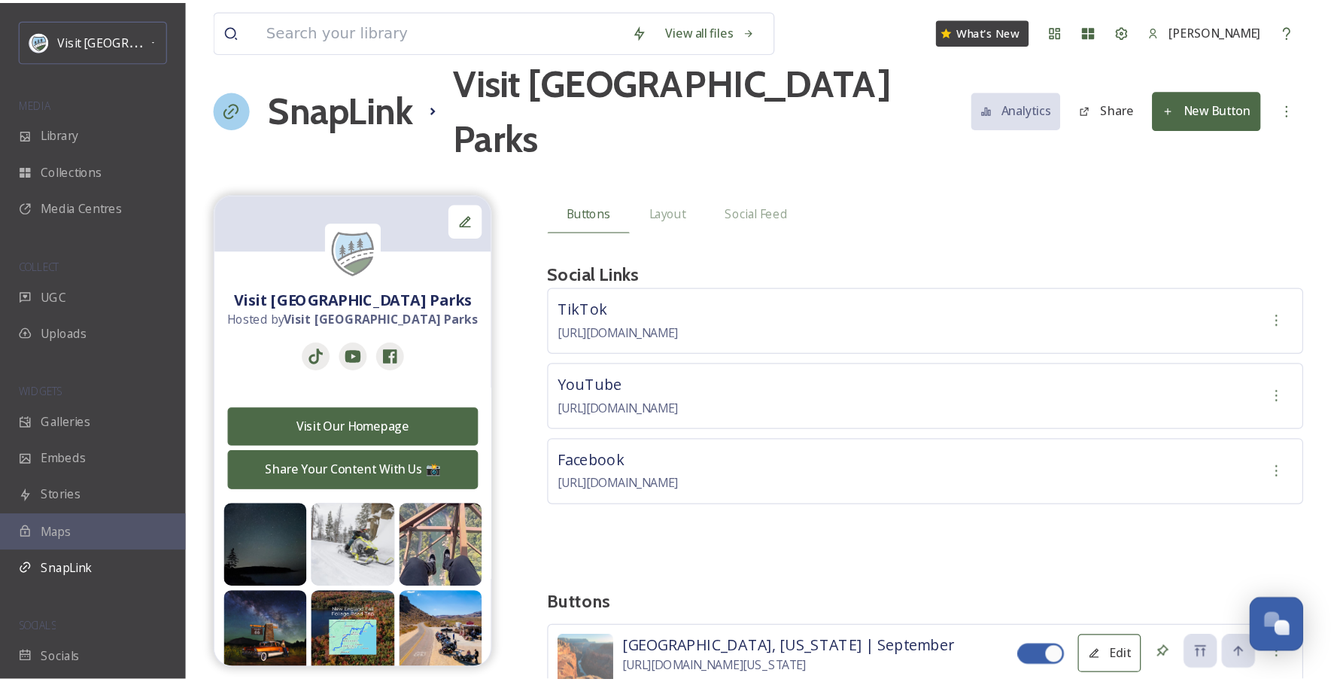
scroll to position [2229, 0]
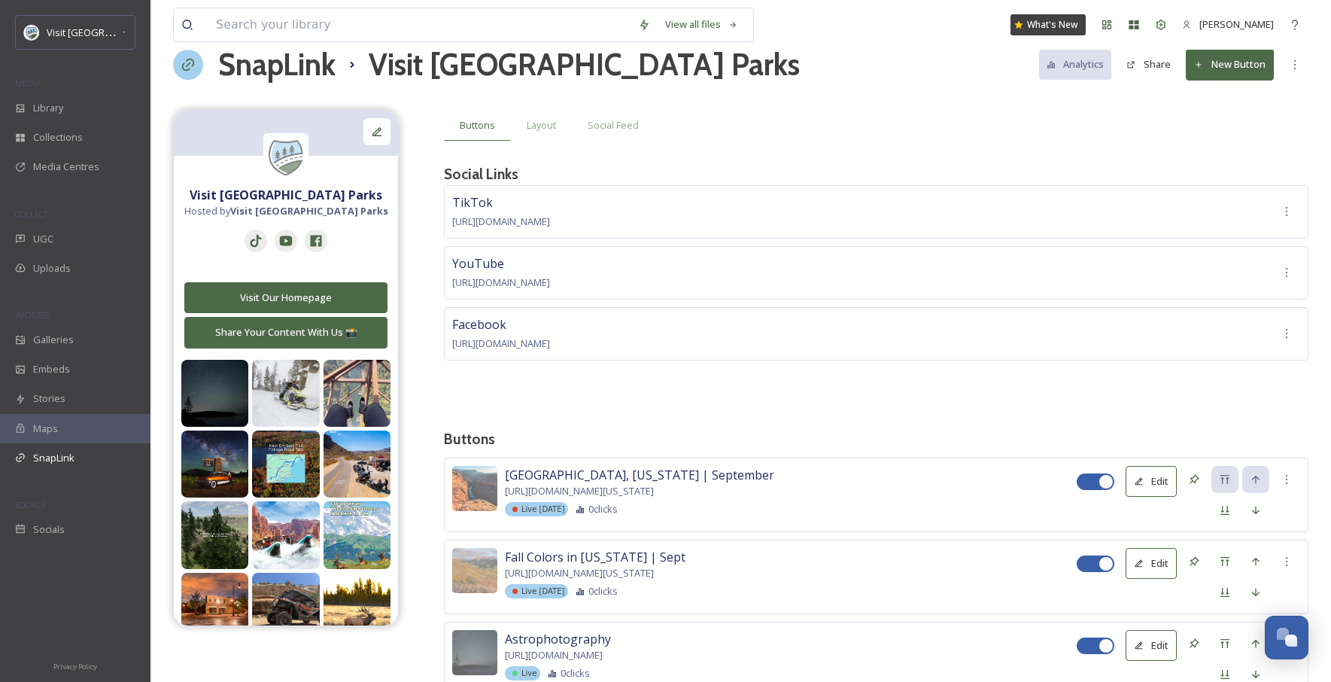
click at [1105, 54] on button "New Button" at bounding box center [1230, 64] width 88 height 31
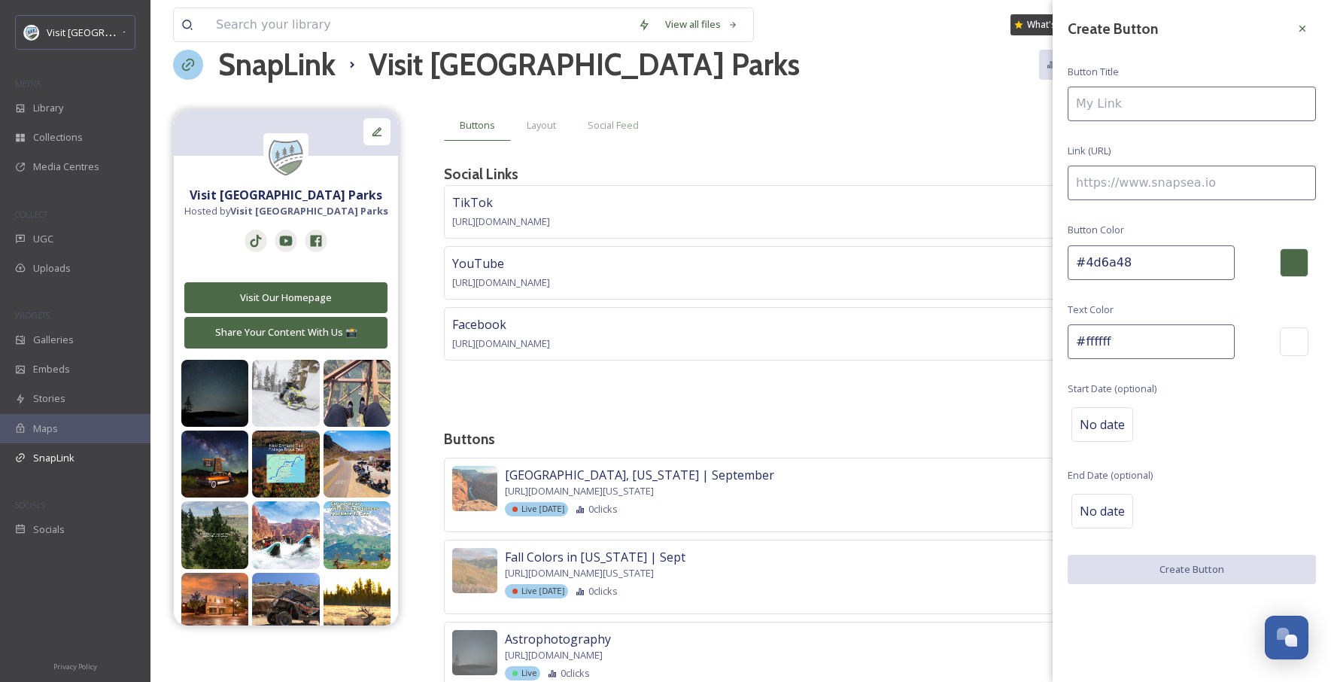
click at [1105, 95] on input at bounding box center [1192, 104] width 248 height 35
type input "Fall in Colorado | Sept"
click at [1105, 177] on input at bounding box center [1192, 183] width 248 height 35
paste input "https://visitusaparks.com/fall-colors-in-colorado/"
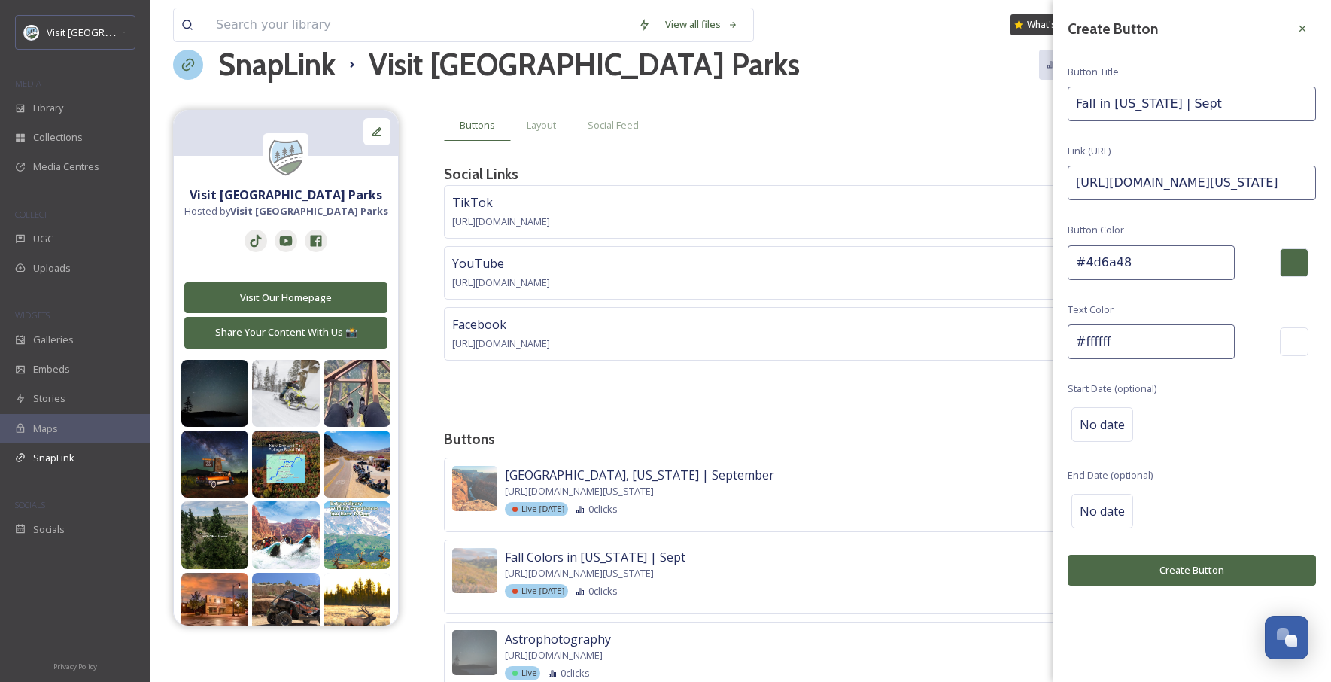
scroll to position [0, 35]
type input "https://visitusaparks.com/fall-colors-in-colorado/"
click at [1105, 455] on div "Create Button Button Title Fall in Colorado | Sept Link (URL) https://visitusap…" at bounding box center [1192, 300] width 278 height 600
click at [1104, 436] on div "No date" at bounding box center [1102, 424] width 62 height 35
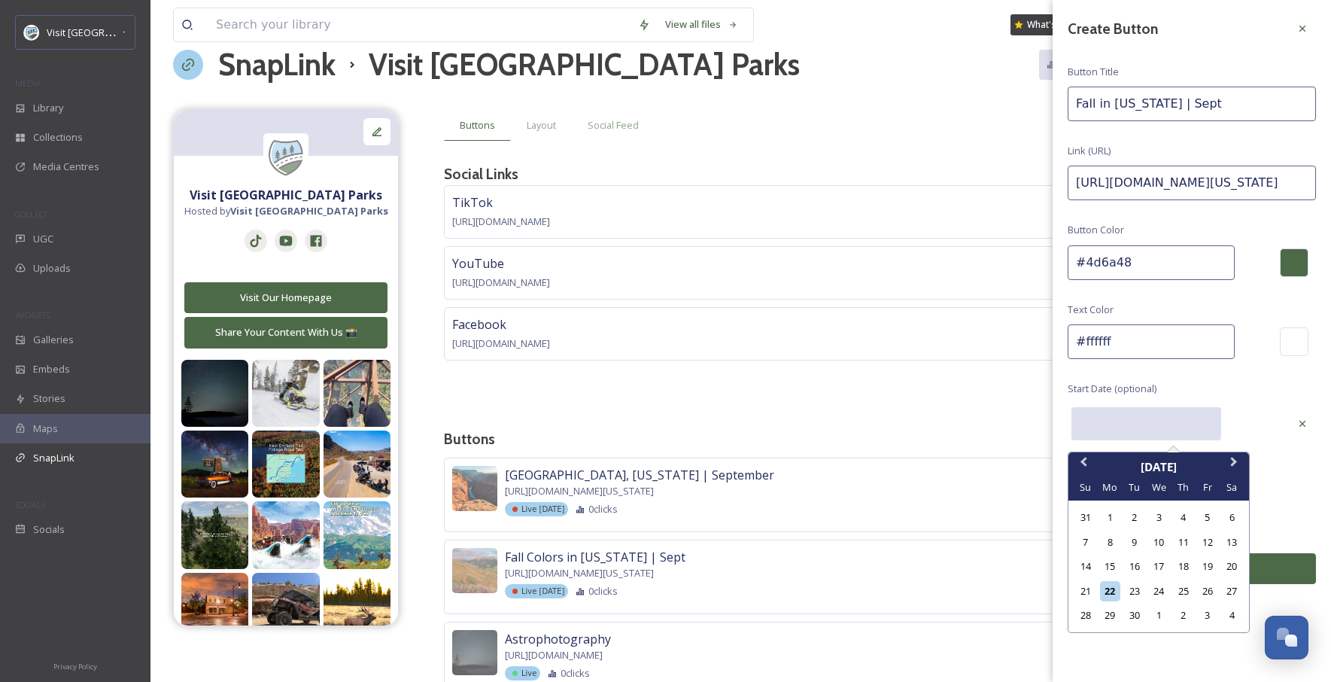
click at [1104, 436] on input "text" at bounding box center [1146, 423] width 150 height 33
click at [1105, 562] on div "25" at bounding box center [1183, 591] width 20 height 20
type input "09/25/2025"
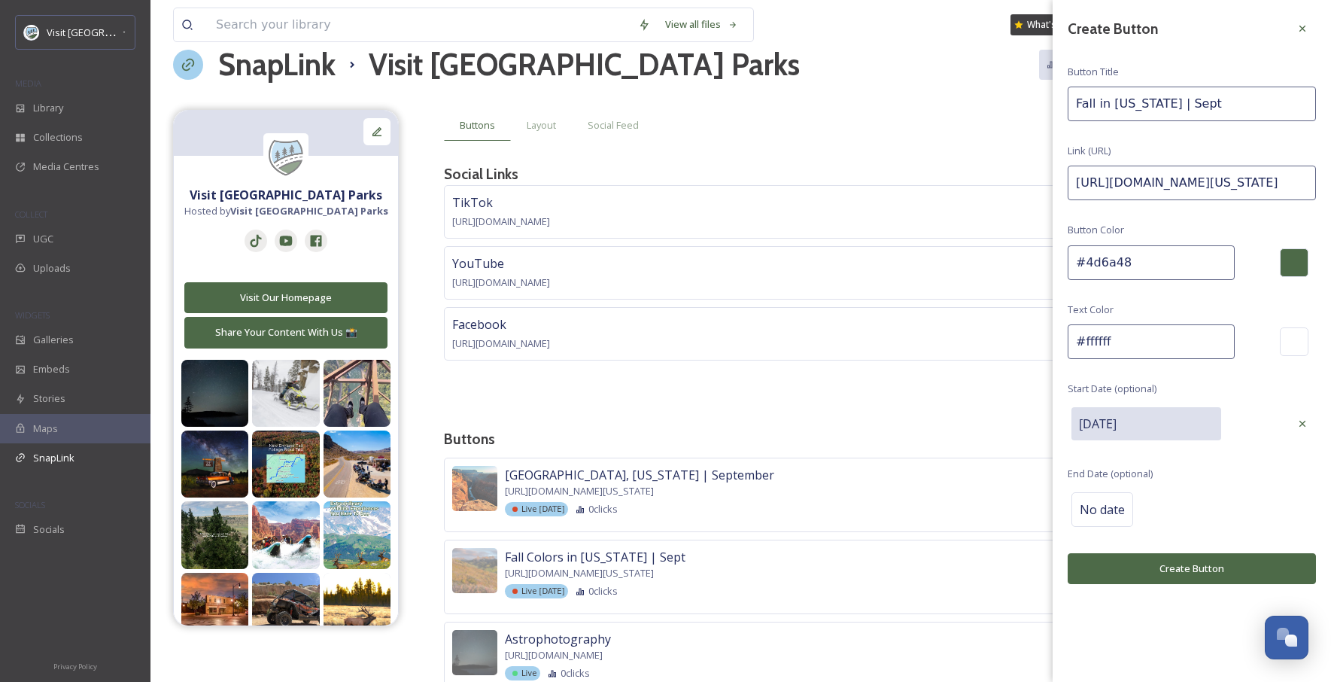
click at [1105, 524] on div "No date" at bounding box center [1192, 509] width 248 height 42
click at [1105, 562] on button "Create Button" at bounding box center [1192, 569] width 248 height 31
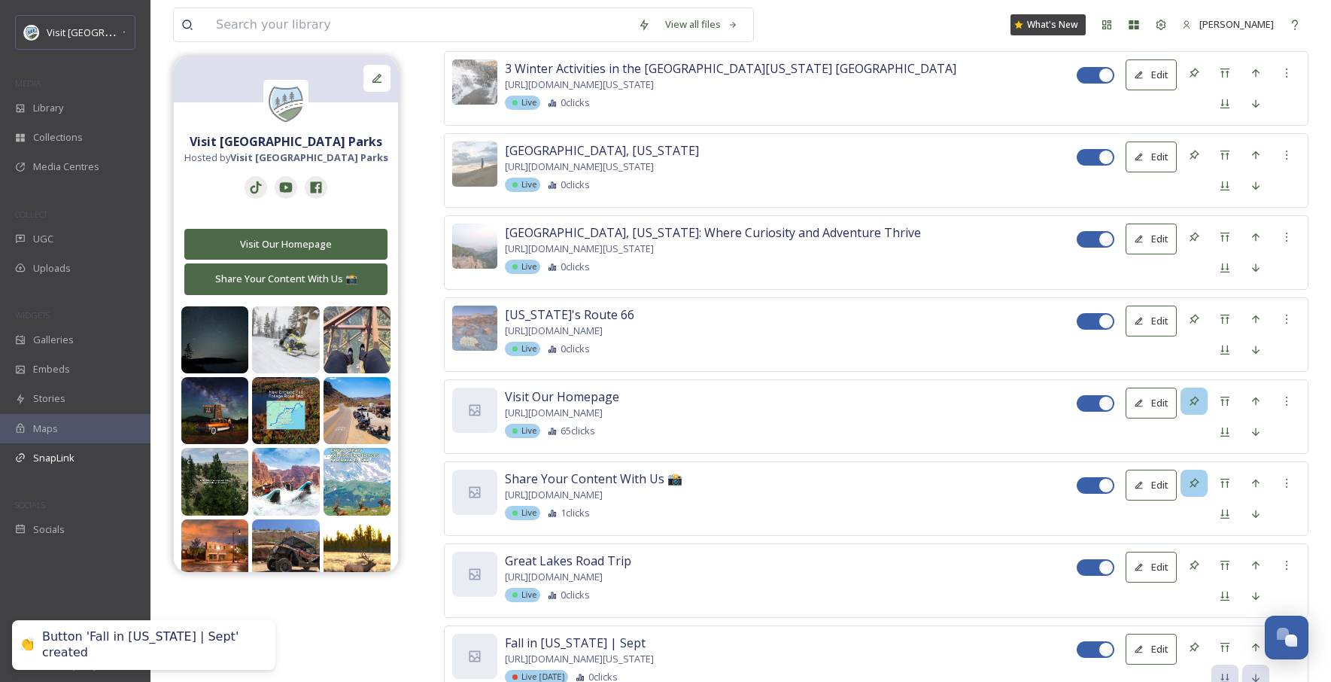
scroll to position [10919, 0]
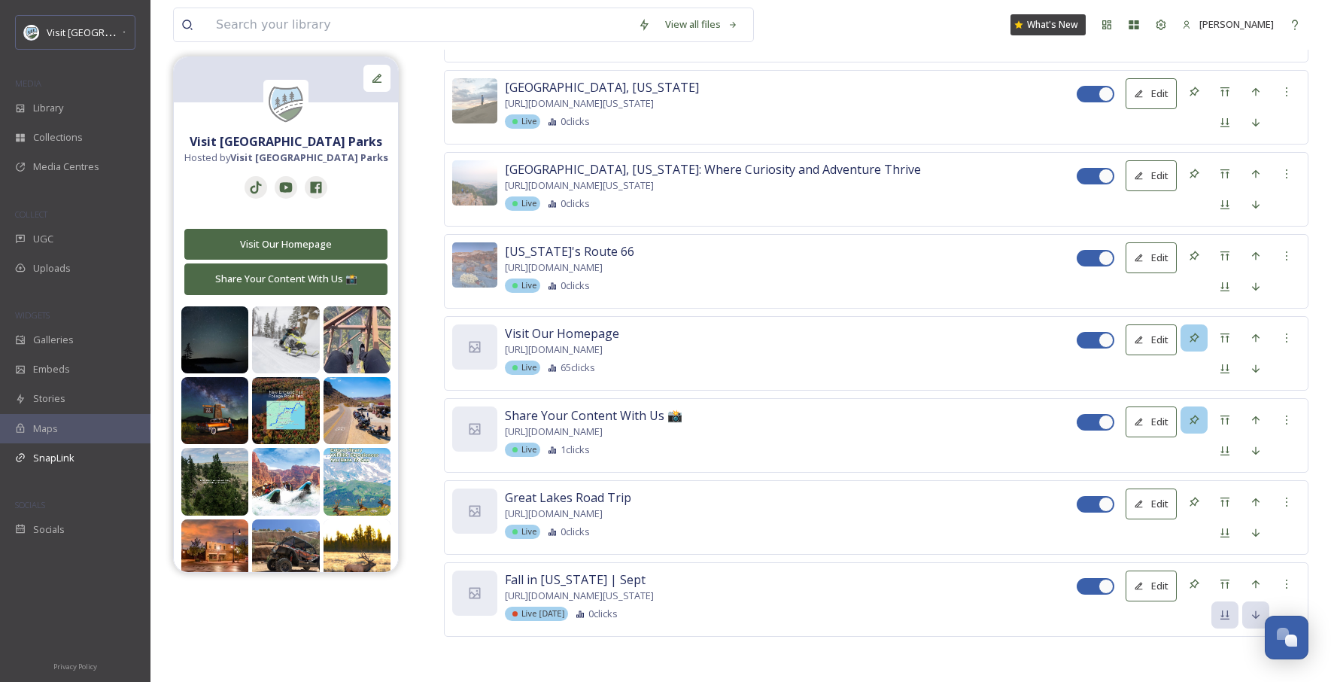
click at [1105, 562] on div at bounding box center [1240, 599] width 58 height 58
click at [1105, 562] on div "Move to Top" at bounding box center [1224, 583] width 27 height 27
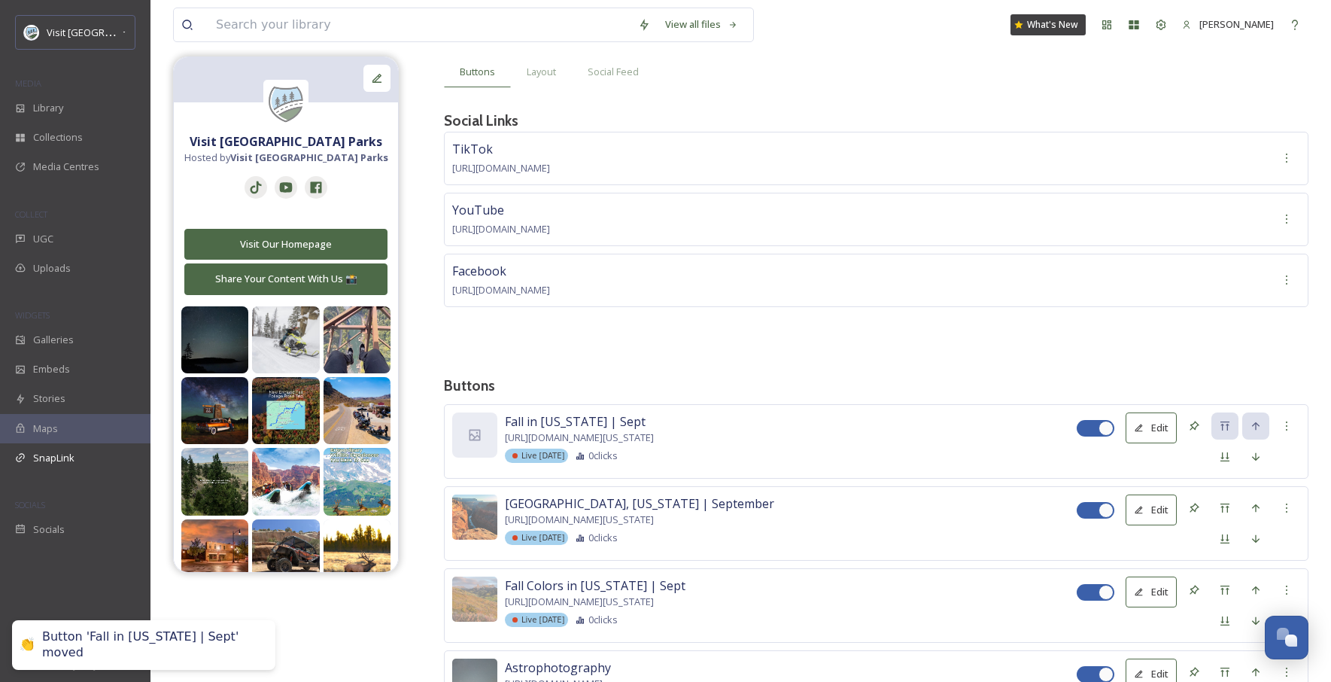
scroll to position [91, 0]
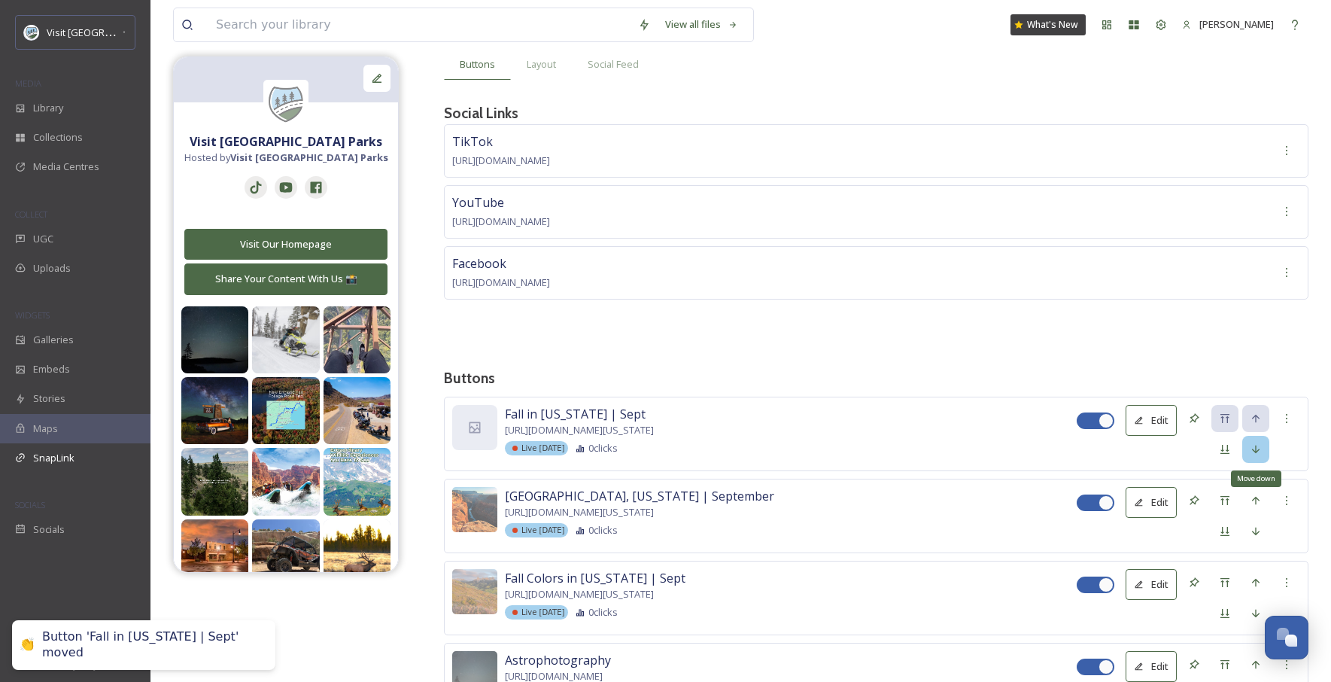
click at [1105, 449] on icon at bounding box center [1256, 449] width 8 height 8
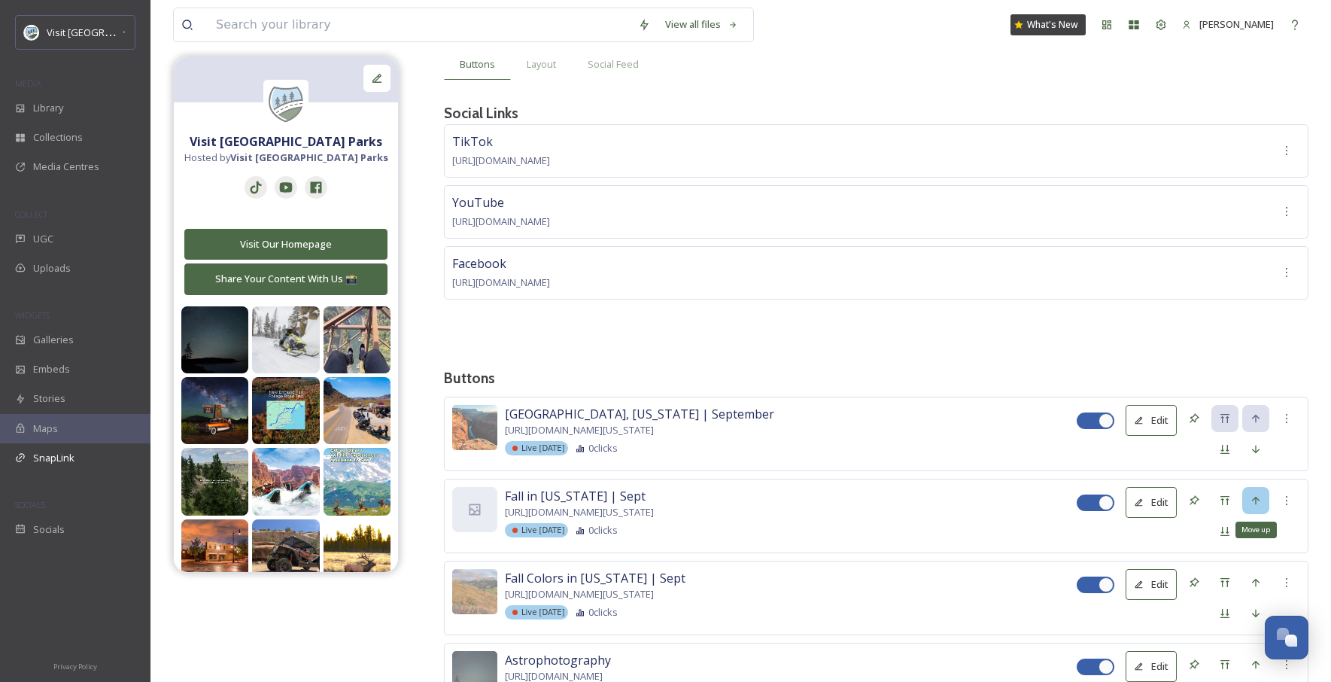
click at [1105, 497] on div "Move up" at bounding box center [1255, 500] width 27 height 27
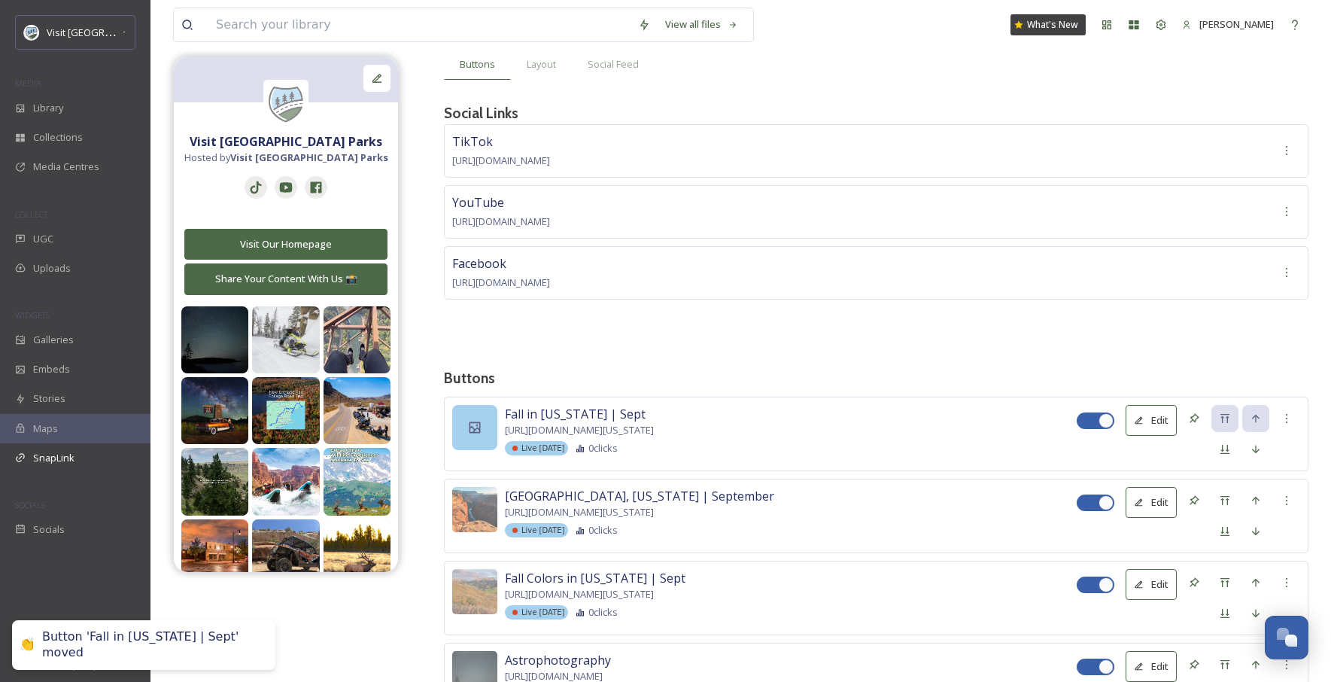
click at [466, 435] on div at bounding box center [474, 427] width 45 height 45
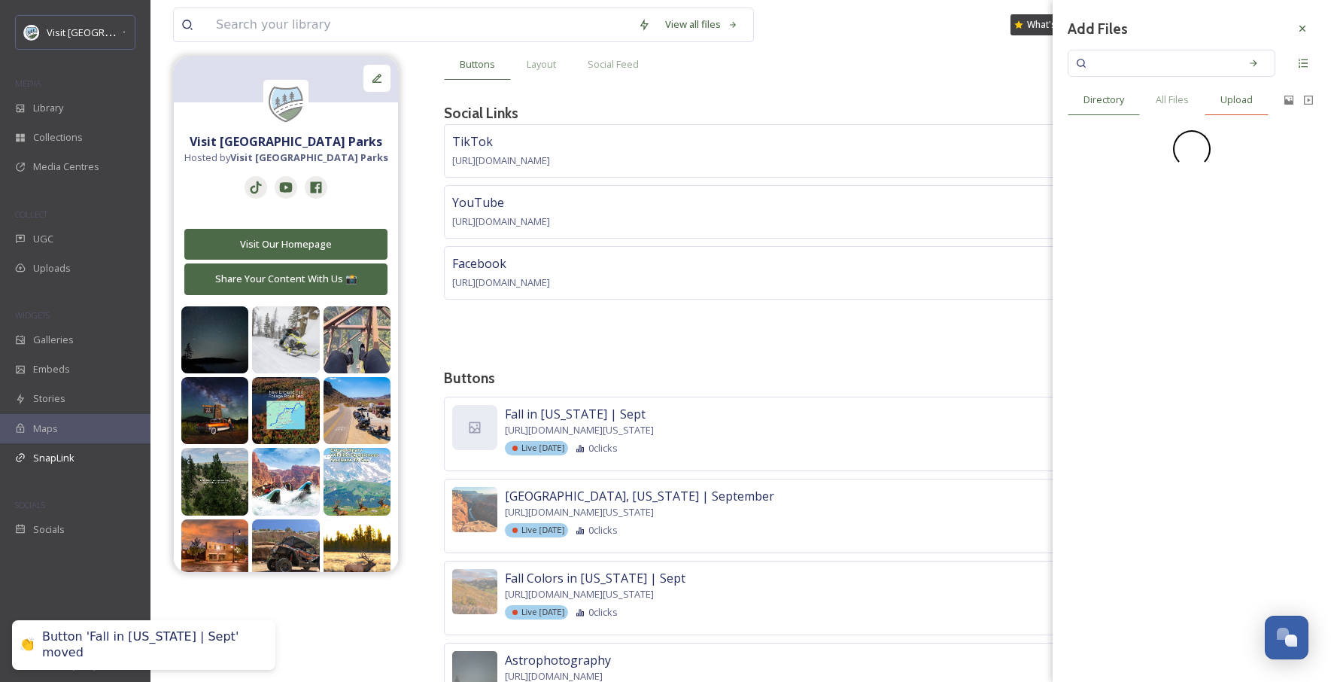
click at [1105, 102] on span "Upload" at bounding box center [1236, 100] width 32 height 14
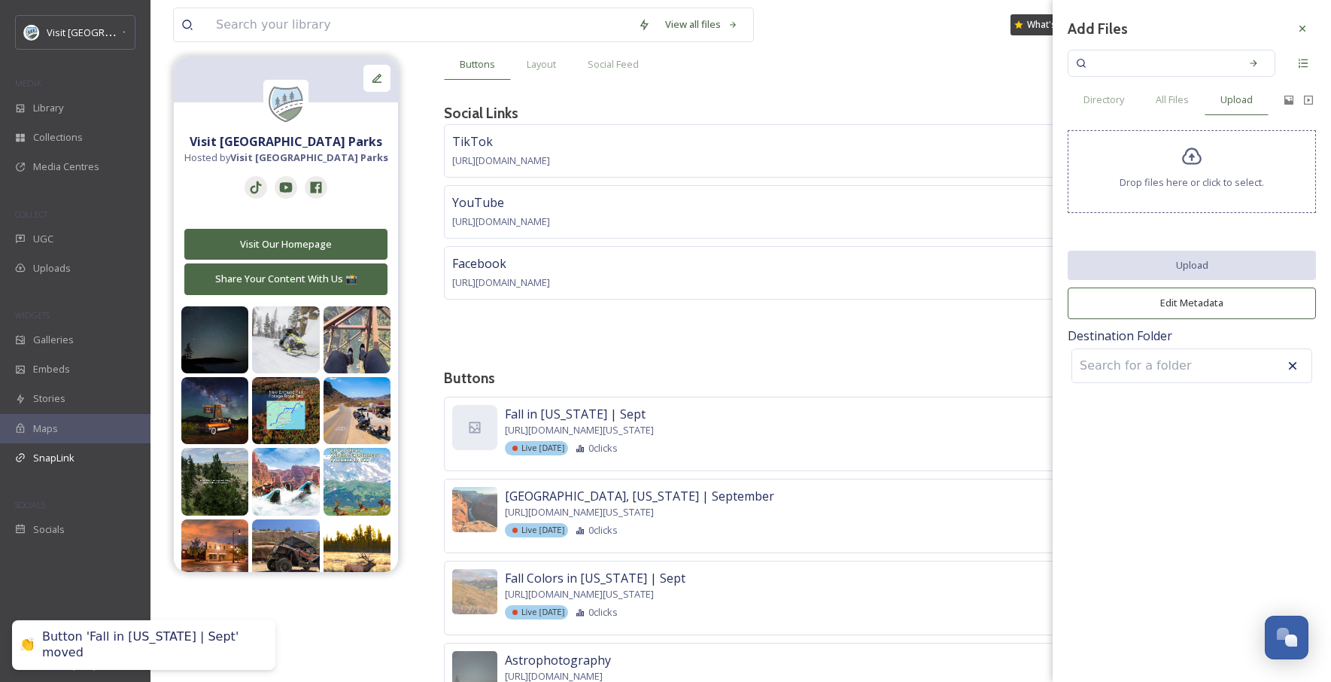
click at [1105, 189] on span "Drop files here or click to select." at bounding box center [1191, 182] width 144 height 14
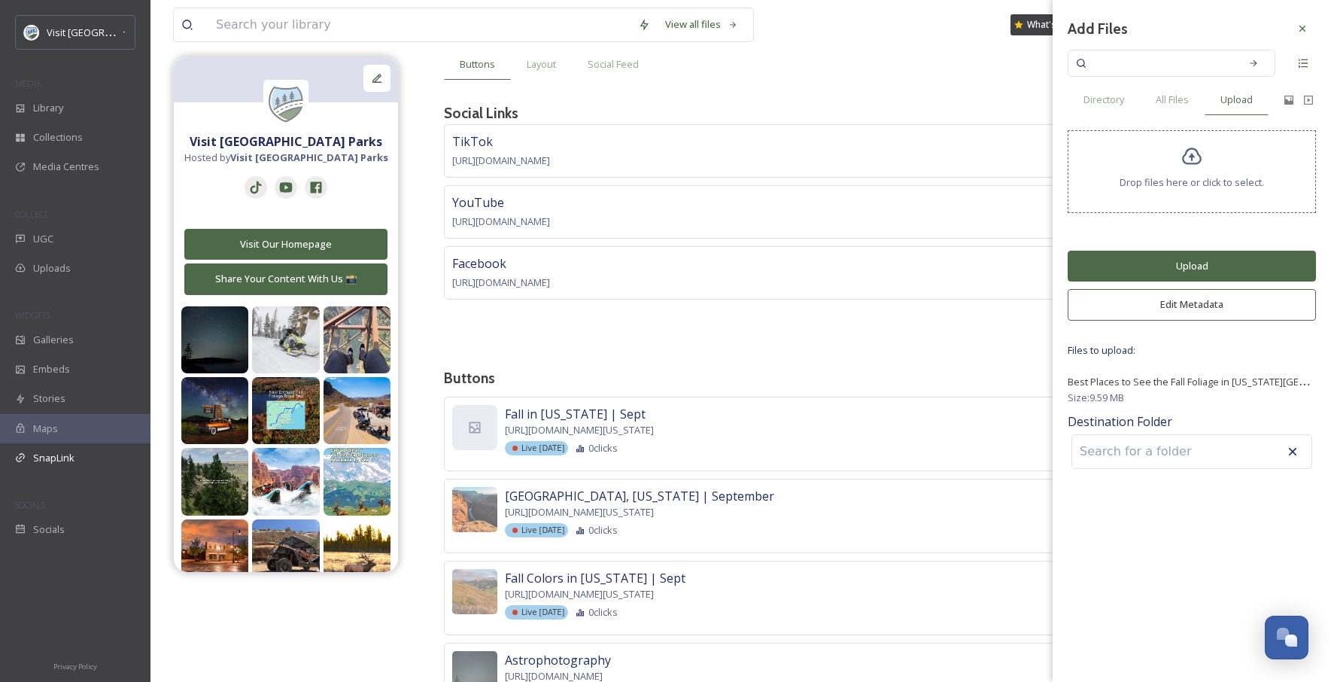
click at [1105, 262] on button "Upload" at bounding box center [1192, 266] width 248 height 31
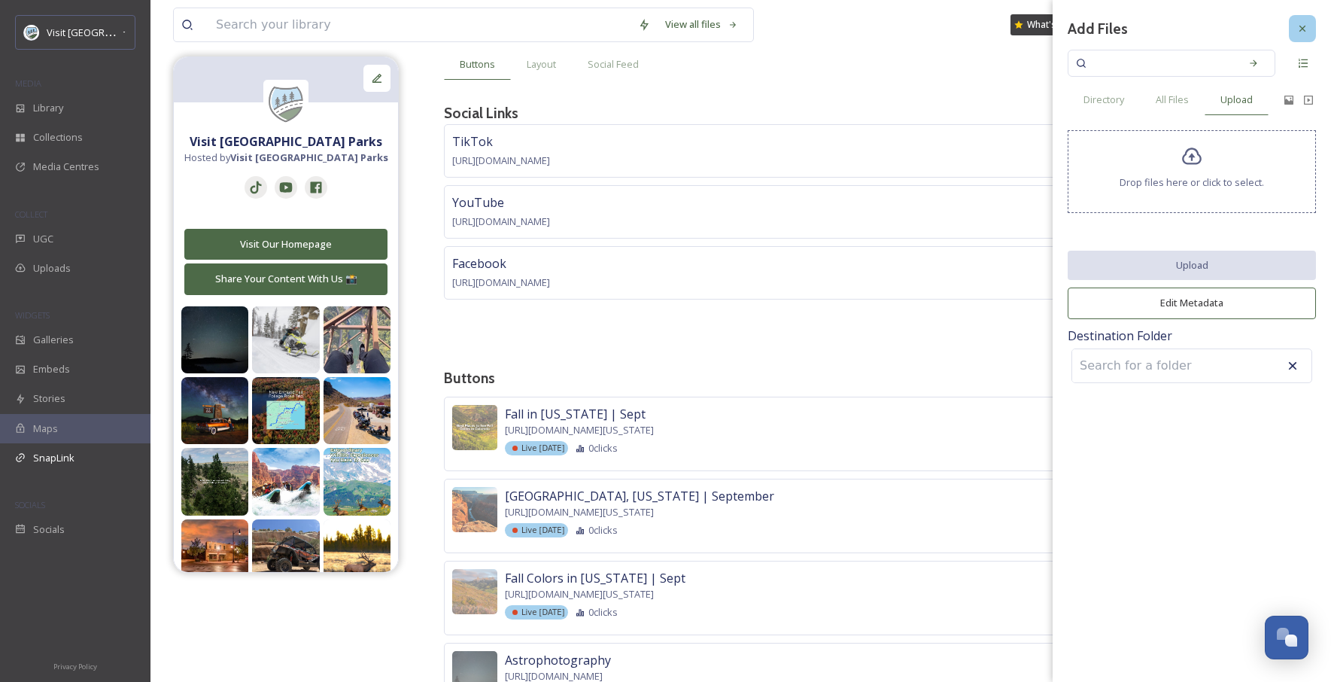
click at [1105, 23] on icon at bounding box center [1302, 29] width 12 height 12
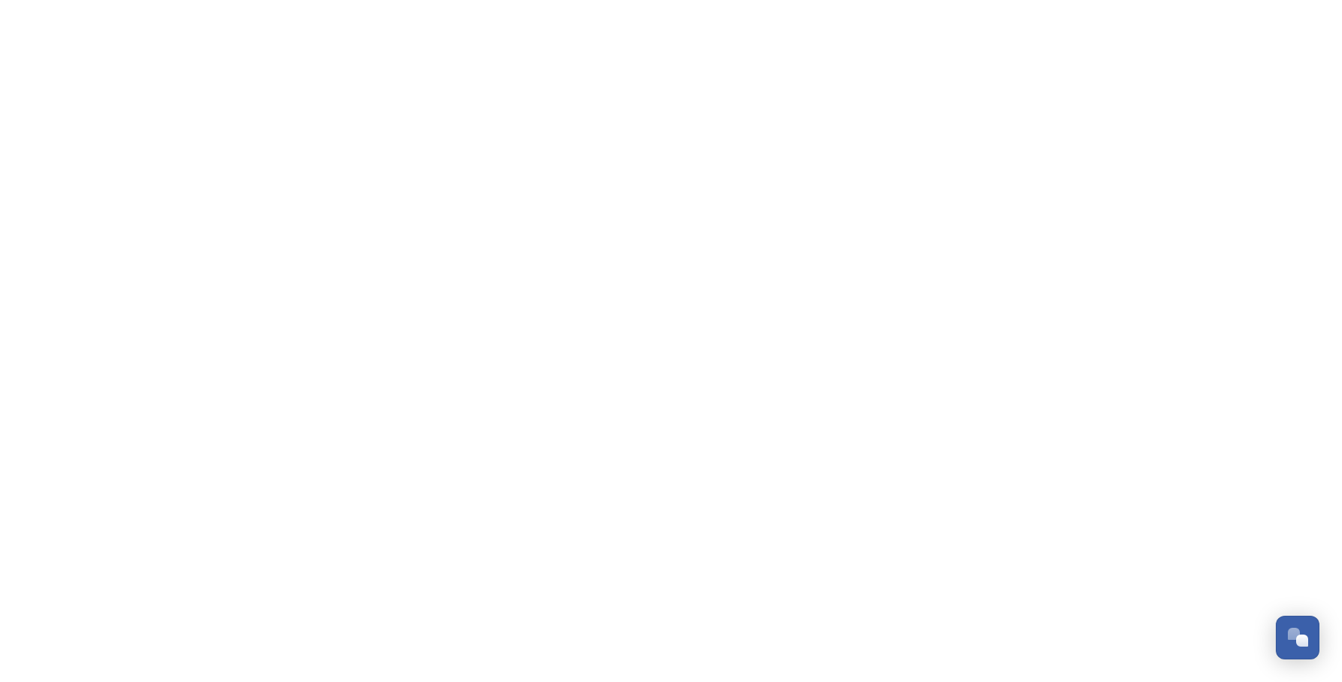
scroll to position [2283, 0]
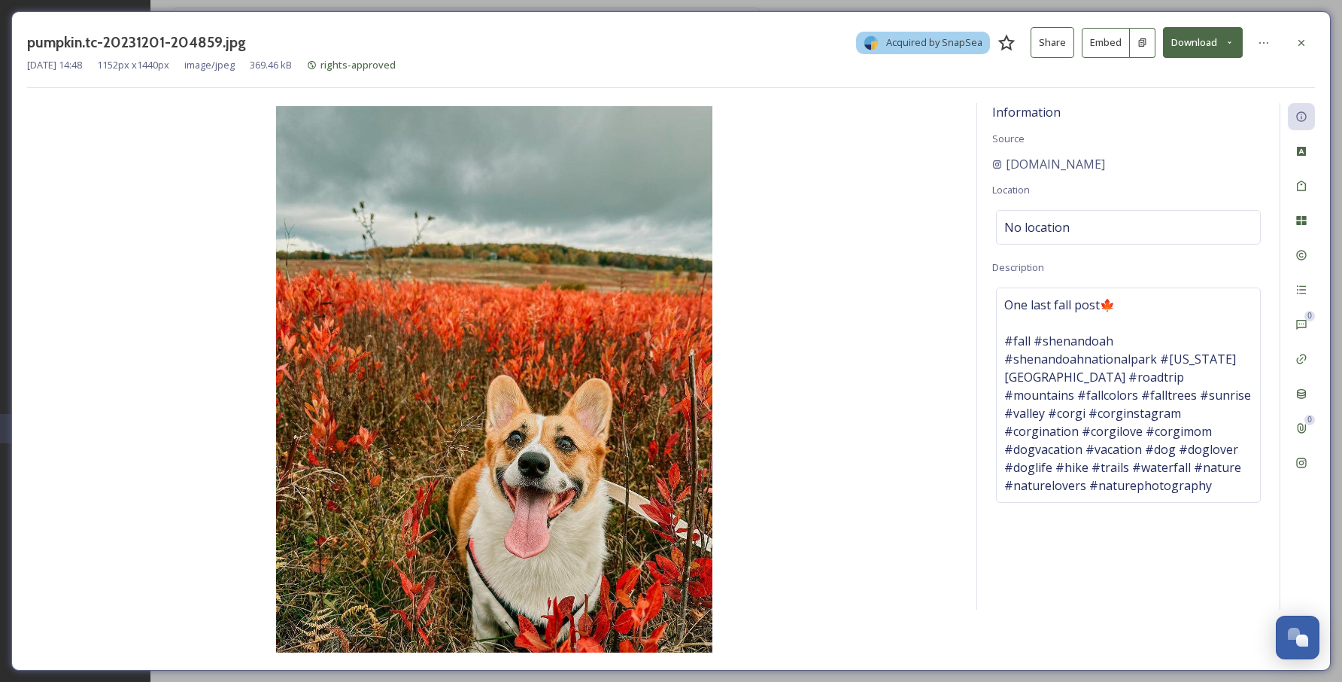
click at [1204, 34] on button "Download" at bounding box center [1203, 42] width 80 height 31
click at [1181, 69] on div "Download Original (1152 x 1440)" at bounding box center [1163, 76] width 157 height 29
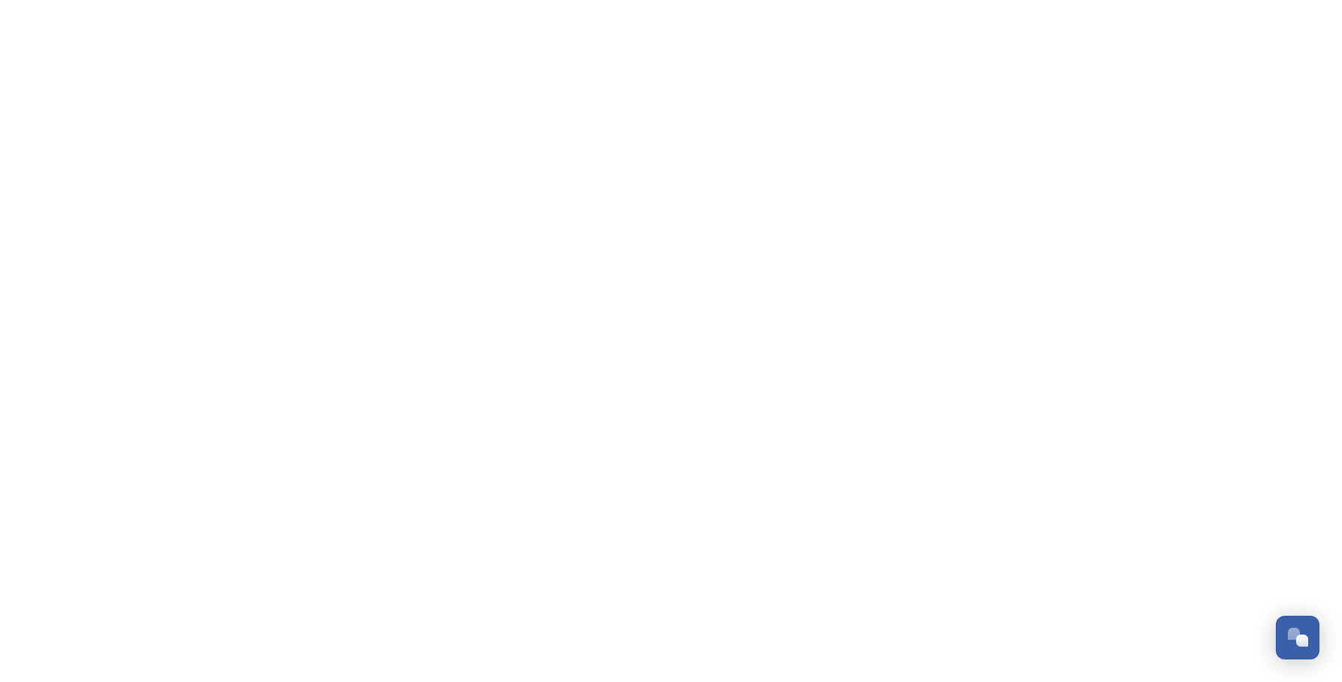
scroll to position [2283, 0]
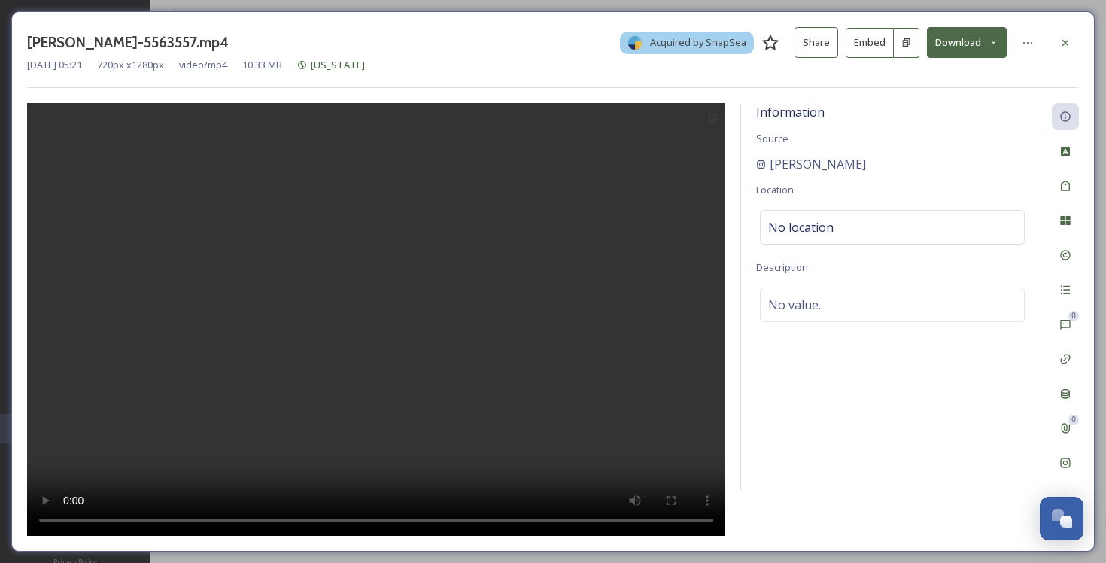
click at [974, 41] on button "Download" at bounding box center [967, 42] width 80 height 31
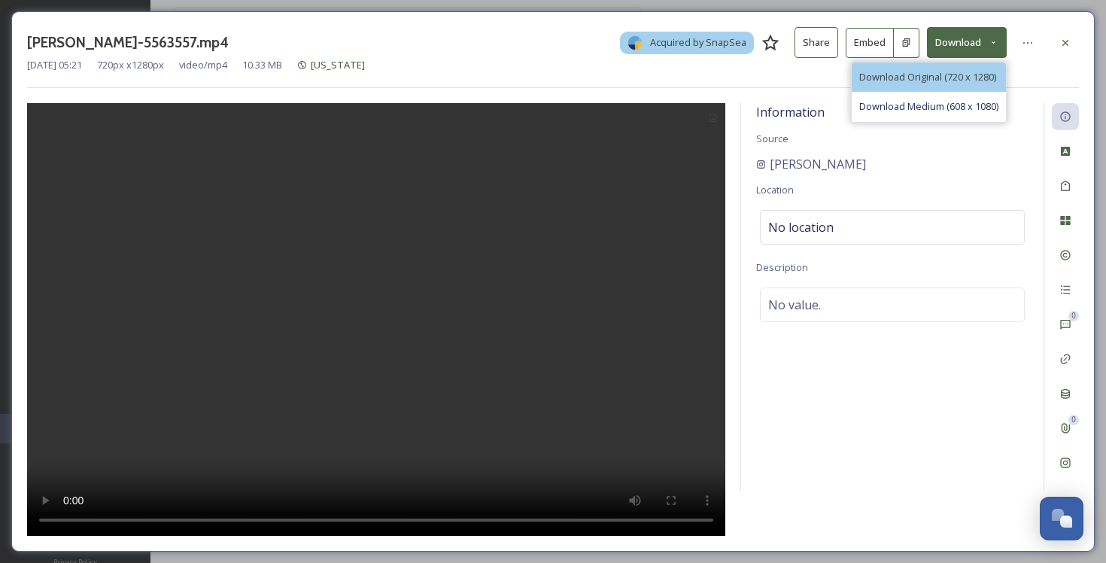
click at [942, 78] on span "Download Original (720 x 1280)" at bounding box center [927, 77] width 137 height 14
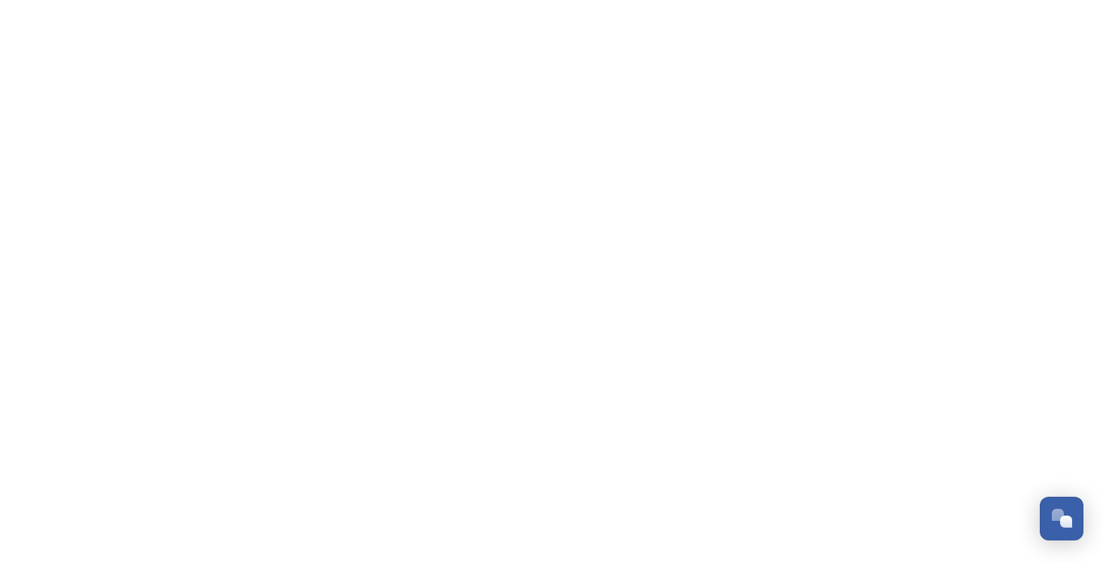
scroll to position [2304, 0]
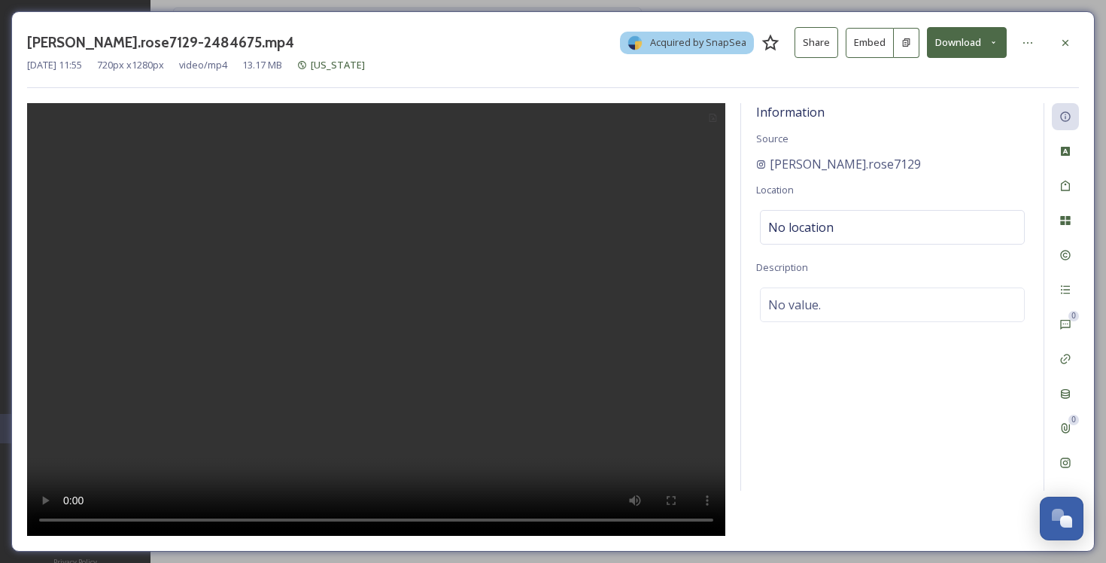
click at [974, 48] on button "Download" at bounding box center [967, 42] width 80 height 31
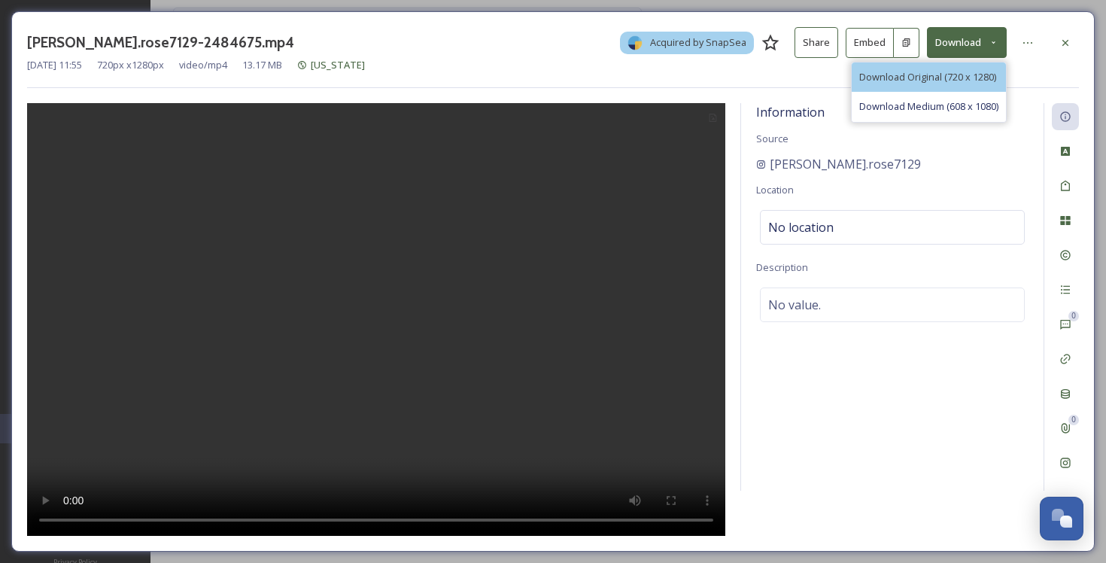
click at [928, 74] on span "Download Original (720 x 1280)" at bounding box center [927, 77] width 137 height 14
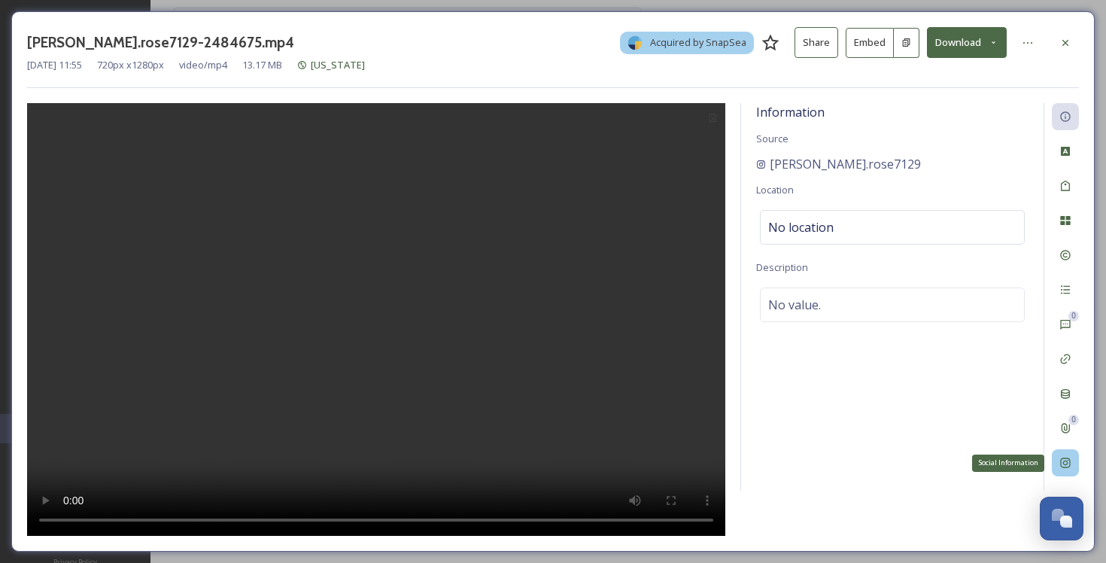
click at [1068, 463] on icon at bounding box center [1065, 463] width 12 height 12
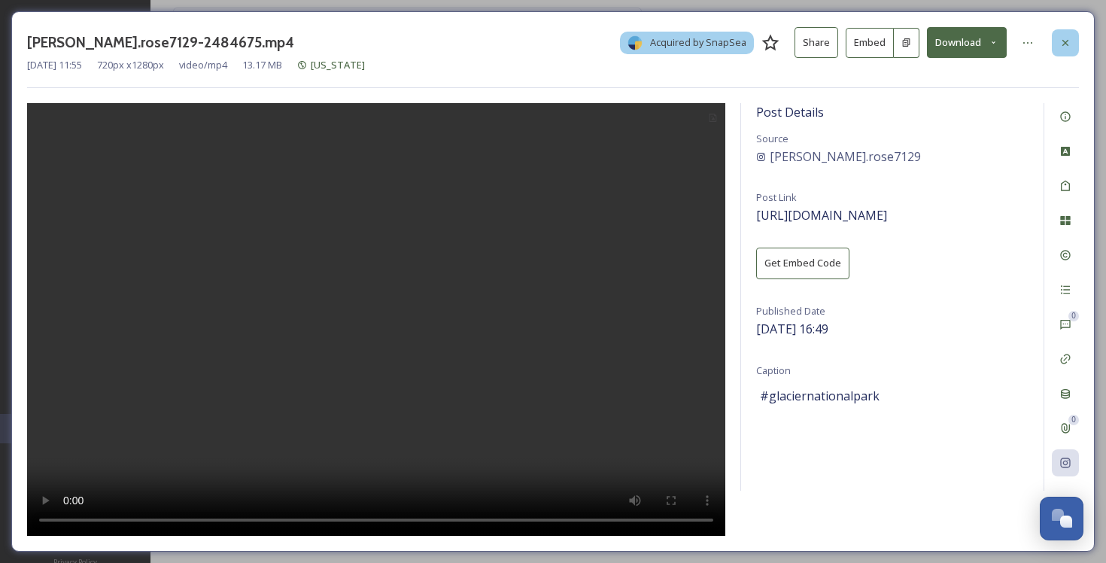
click at [1068, 38] on icon at bounding box center [1065, 43] width 12 height 12
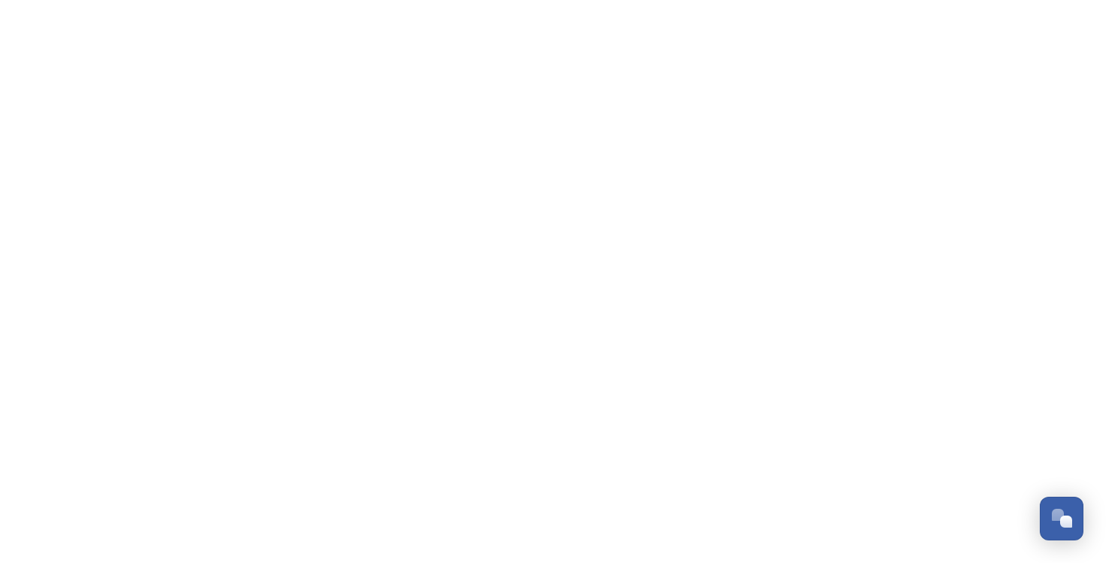
scroll to position [2304, 0]
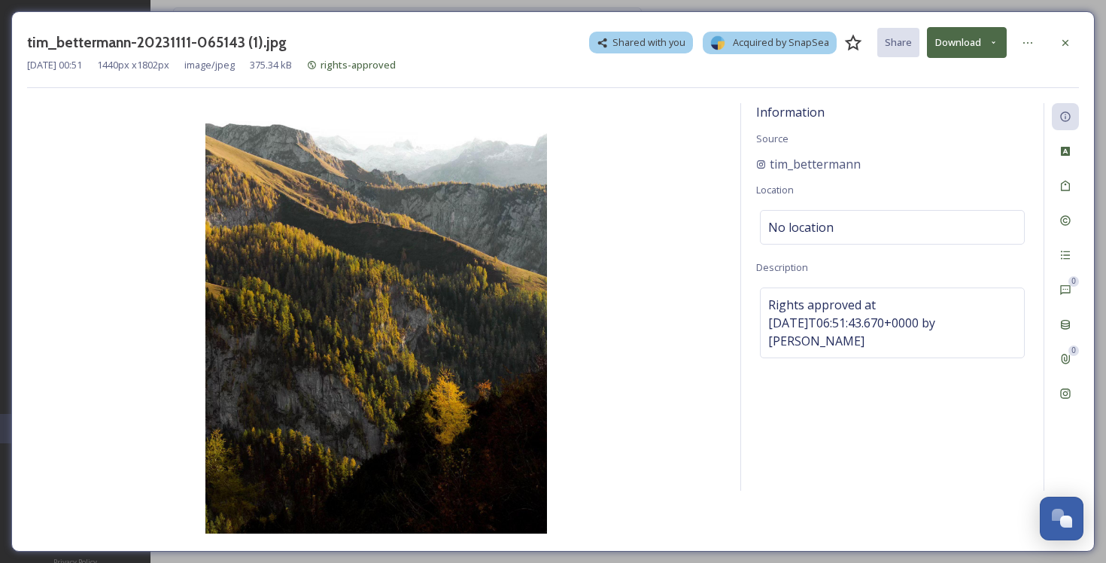
click at [983, 44] on button "Download" at bounding box center [967, 42] width 80 height 31
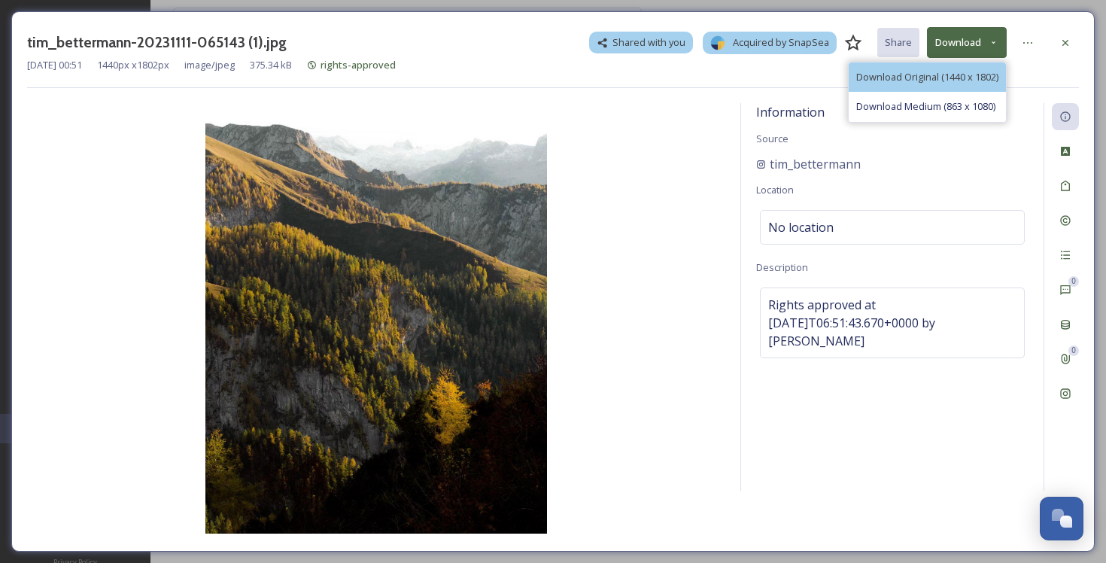
click at [981, 72] on span "Download Original (1440 x 1802)" at bounding box center [927, 77] width 142 height 14
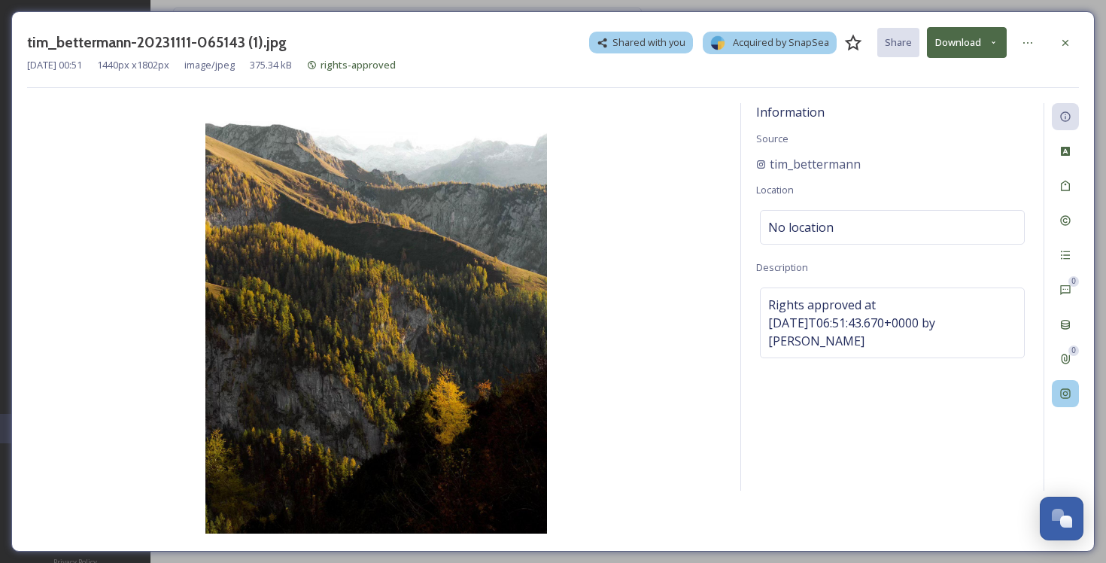
click at [1069, 389] on icon at bounding box center [1065, 393] width 12 height 12
